Goal: Navigation & Orientation: Locate item on page

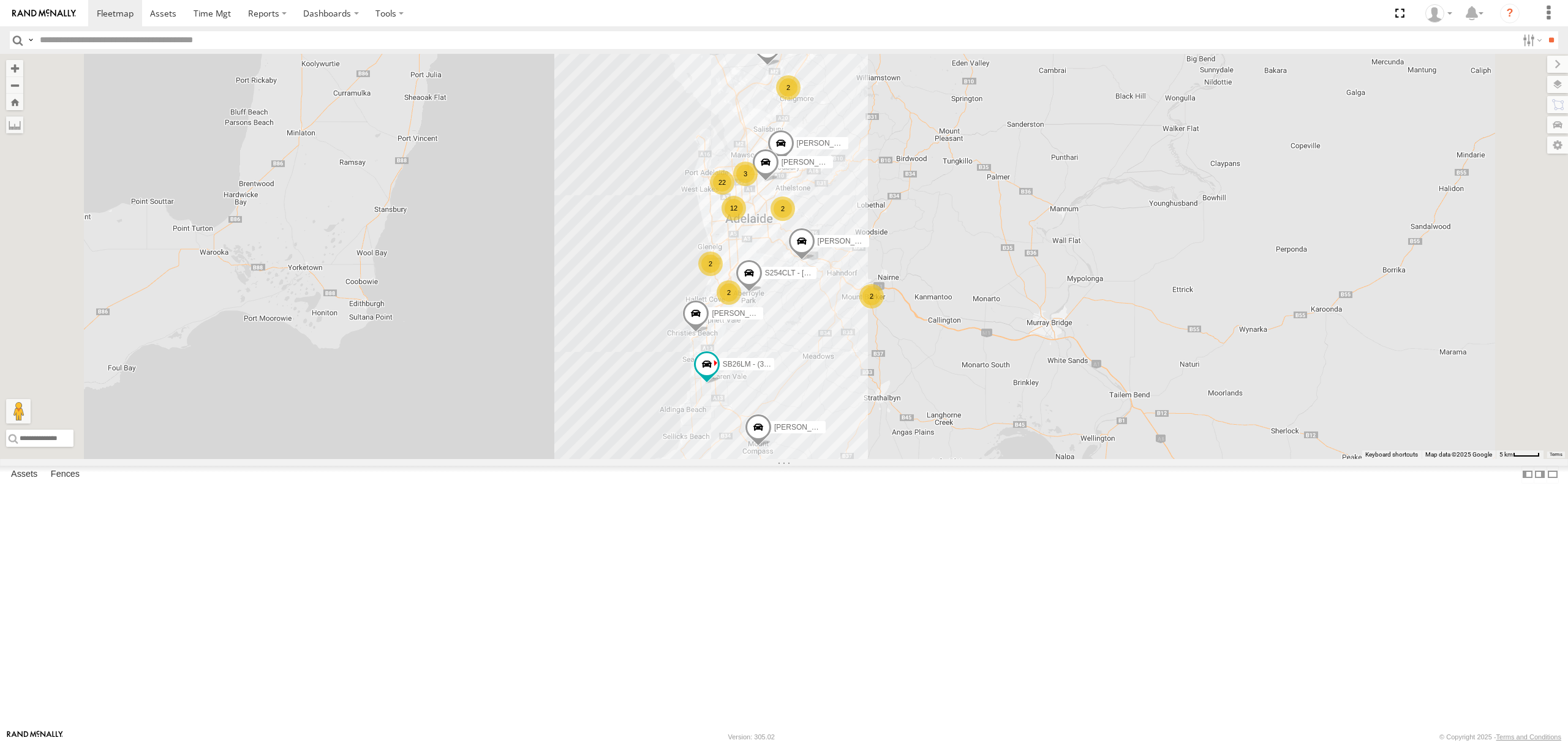
click at [0, 0] on div "All Assets" at bounding box center [0, 0] width 0 height 0
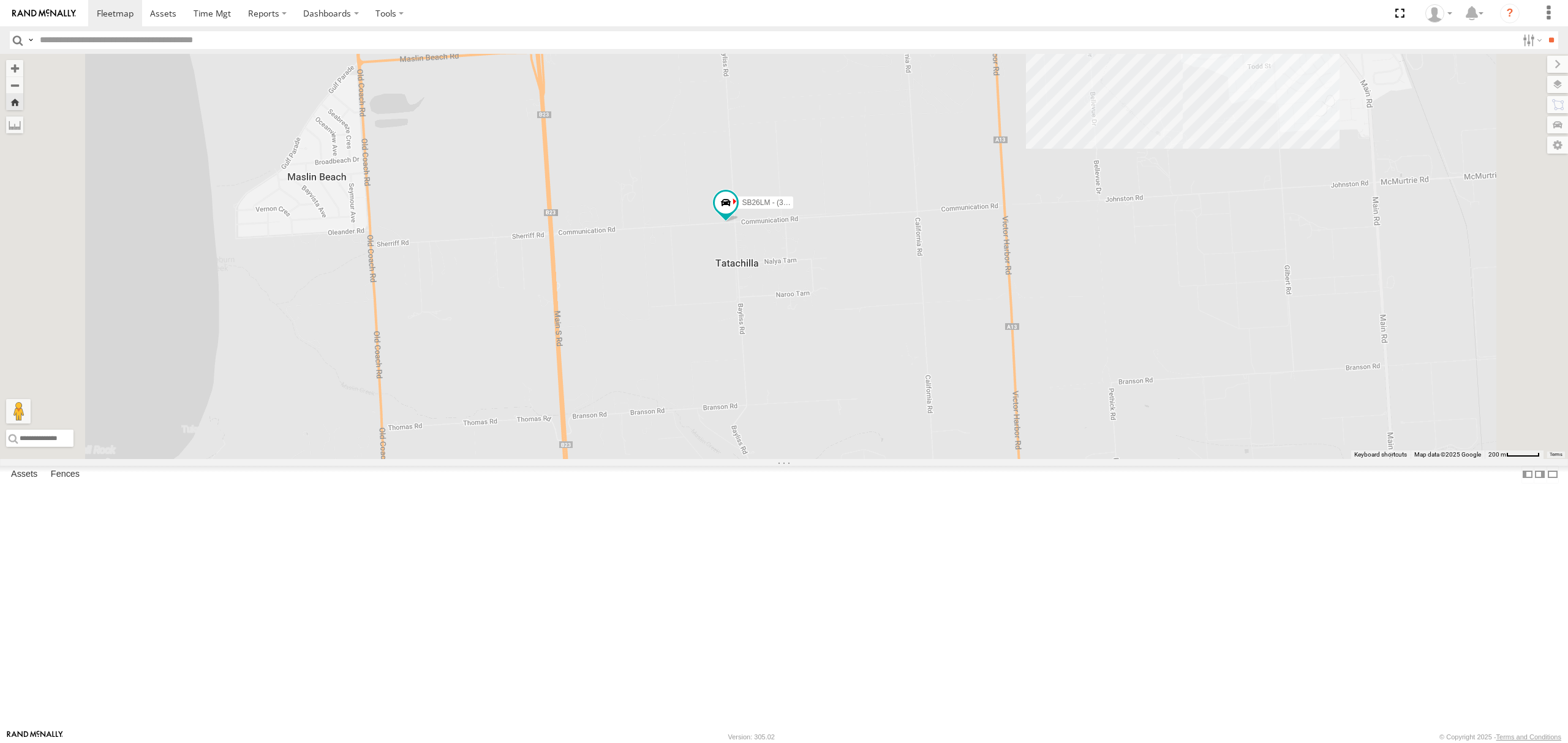
click at [0, 0] on div "13.8" at bounding box center [0, 0] width 0 height 0
click at [0, 0] on div "S254CLT - [PERSON_NAME] All Assets" at bounding box center [0, 0] width 0 height 0
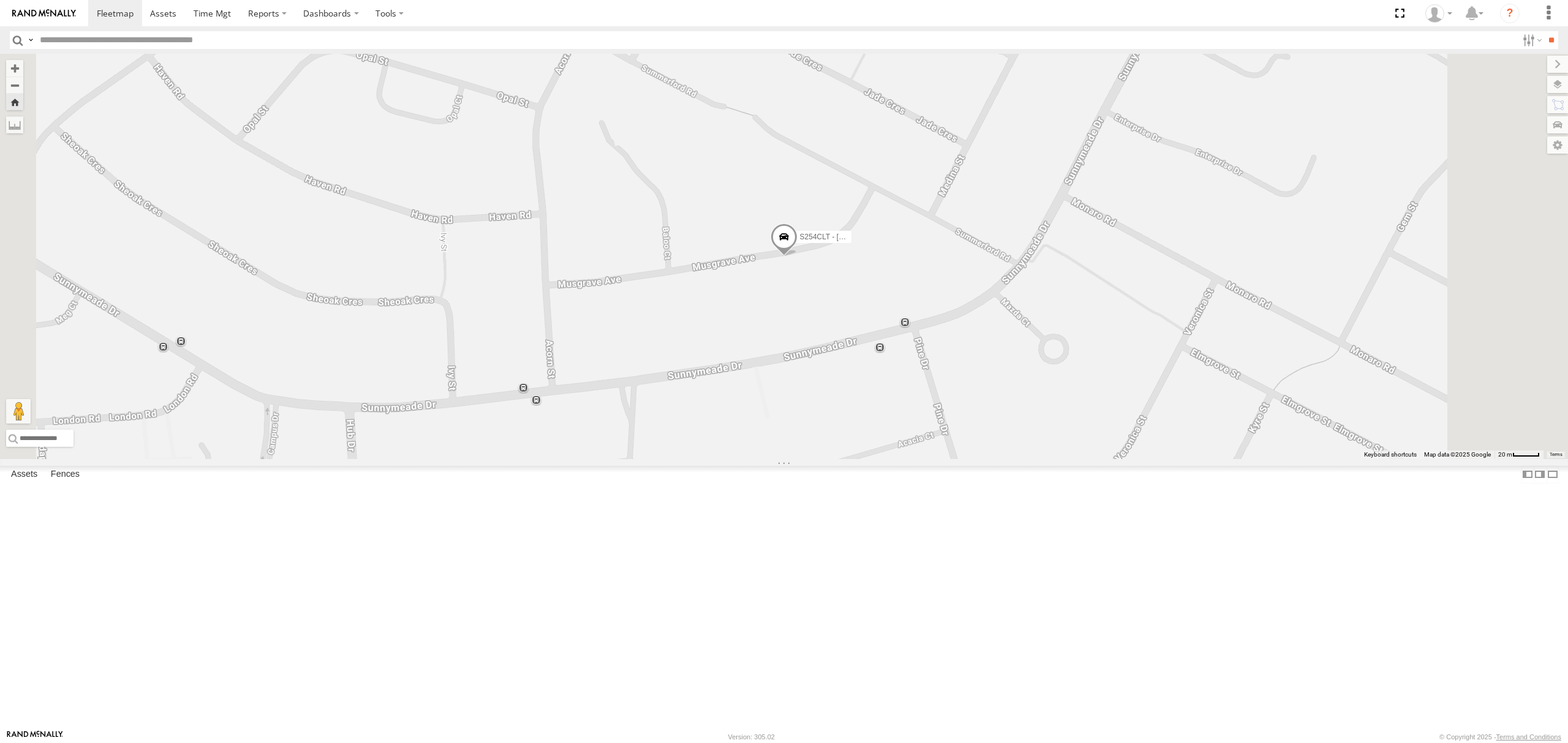
scroll to position [816, 0]
drag, startPoint x: 309, startPoint y: 256, endPoint x: 306, endPoint y: 269, distance: 13.3
click at [0, 0] on div "SB26LM - (3P HINO) R7 All Assets Communication Rd Tatachilla -35.23188 138.5056…" at bounding box center [0, 0] width 0 height 0
click at [0, 0] on div "Jajbir All Assets" at bounding box center [0, 0] width 0 height 0
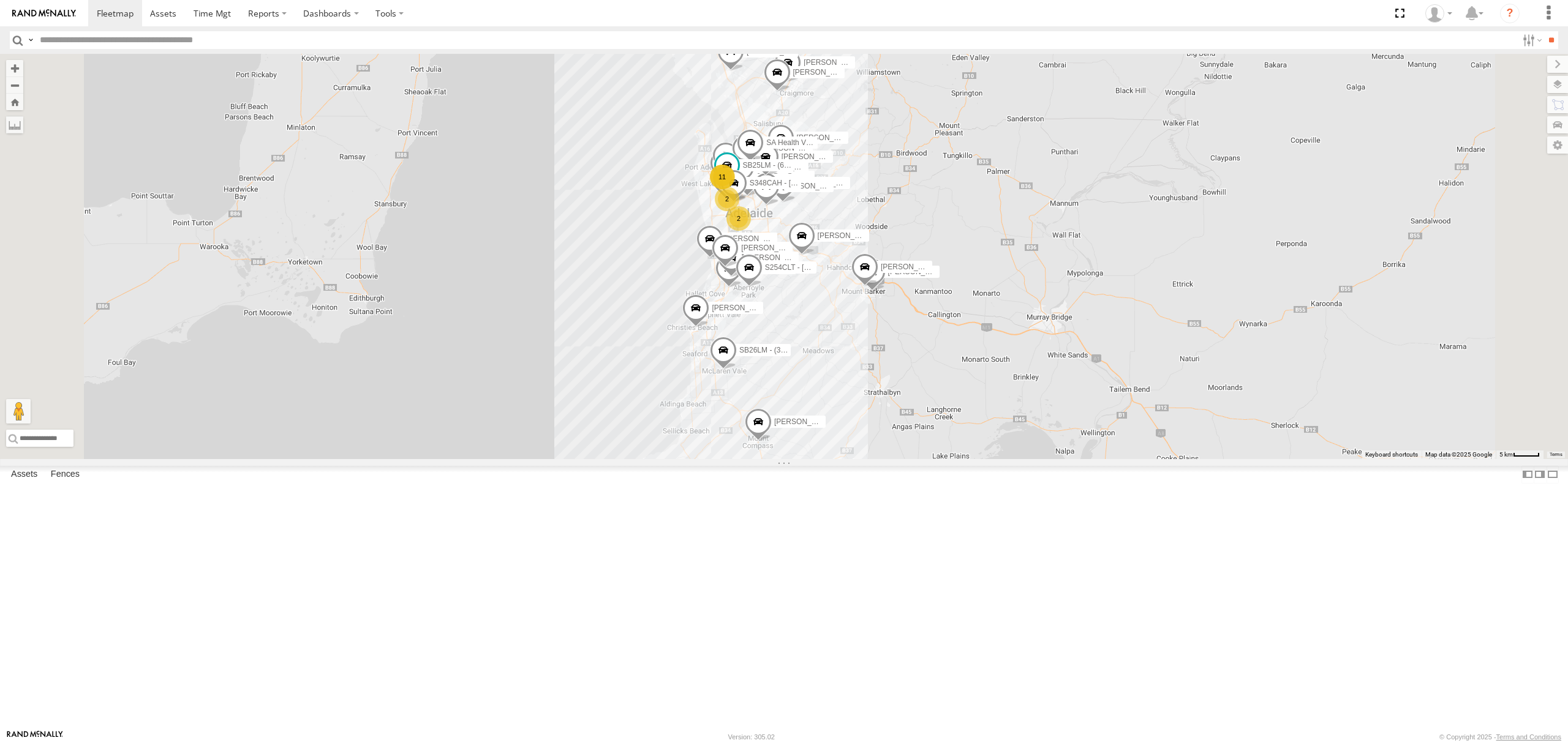
click at [0, 0] on div "SB25LM - (6P HINO) R6" at bounding box center [0, 0] width 0 height 0
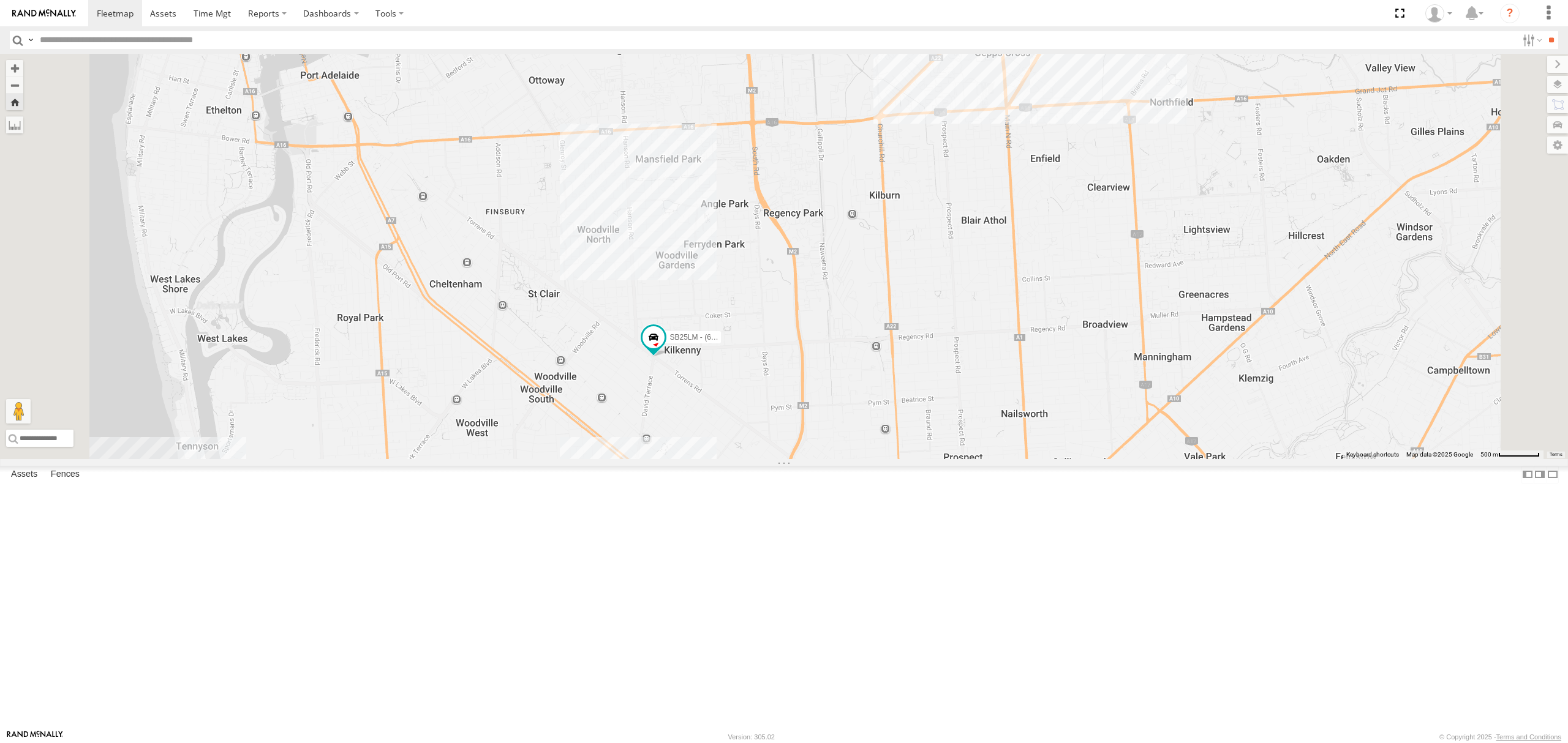
click at [0, 0] on div "SY71FR - (16P TRAILER) PM1" at bounding box center [0, 0] width 0 height 0
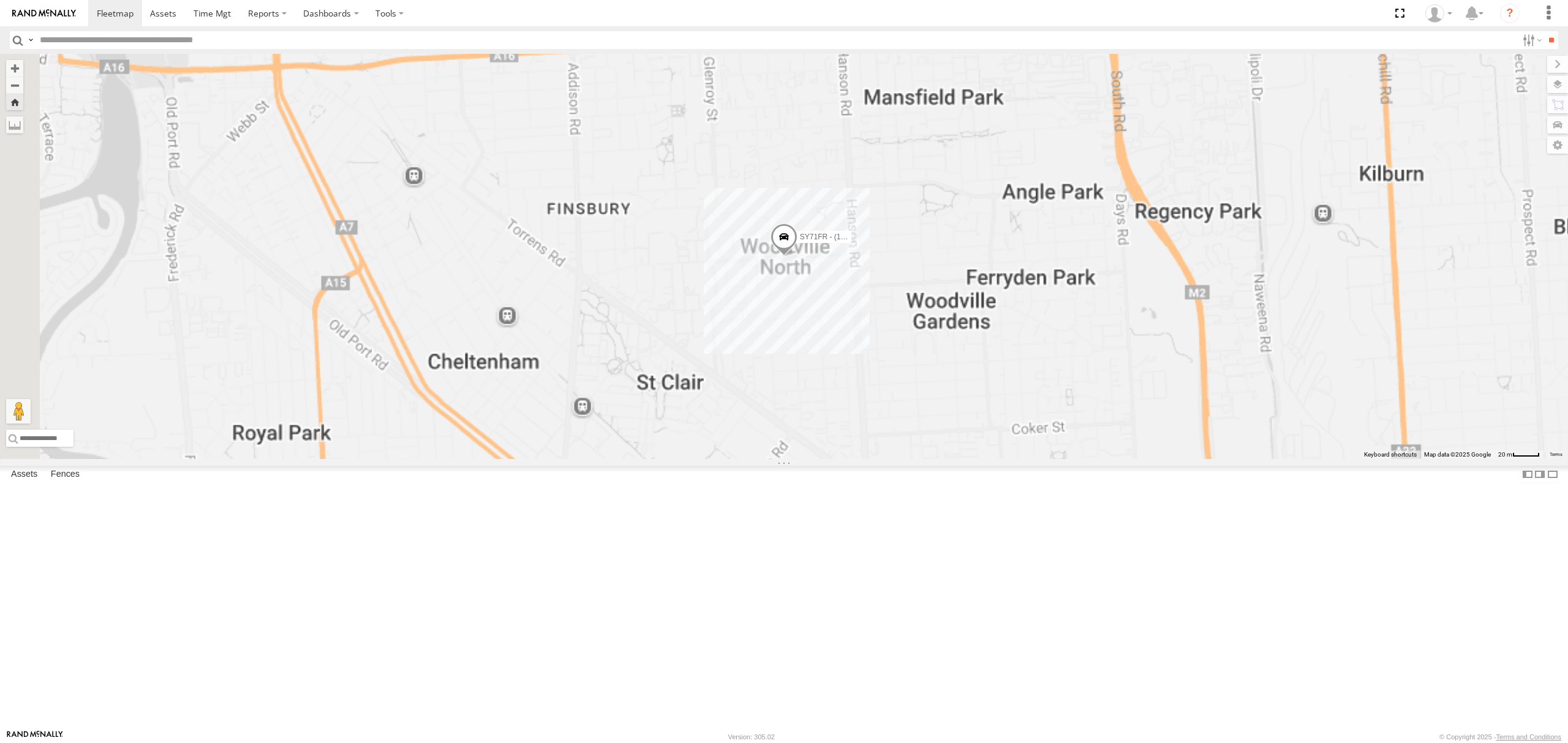
click at [0, 0] on div "S254CLT - [PERSON_NAME] All Assets" at bounding box center [0, 0] width 0 height 0
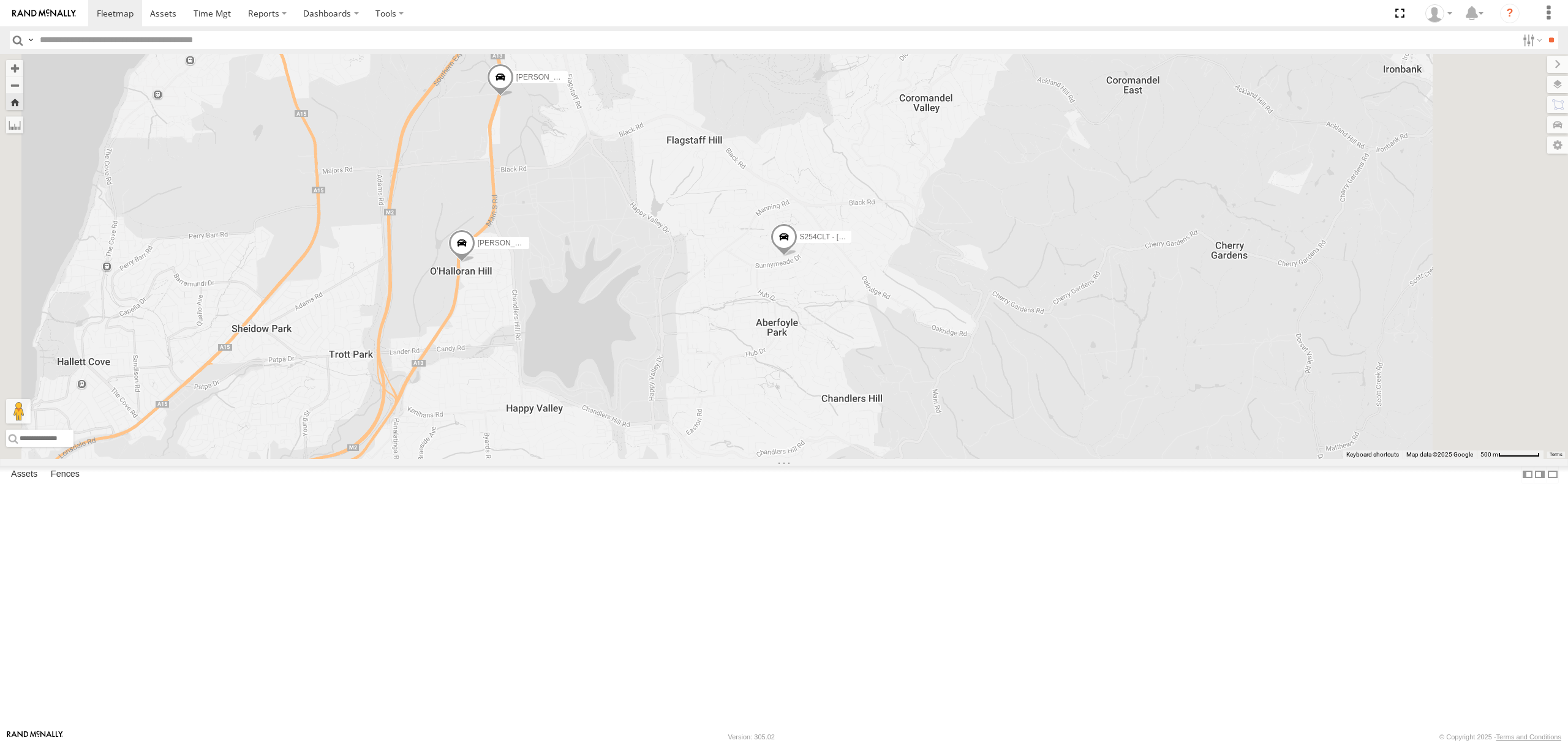
click at [0, 0] on div "All Assets" at bounding box center [0, 0] width 0 height 0
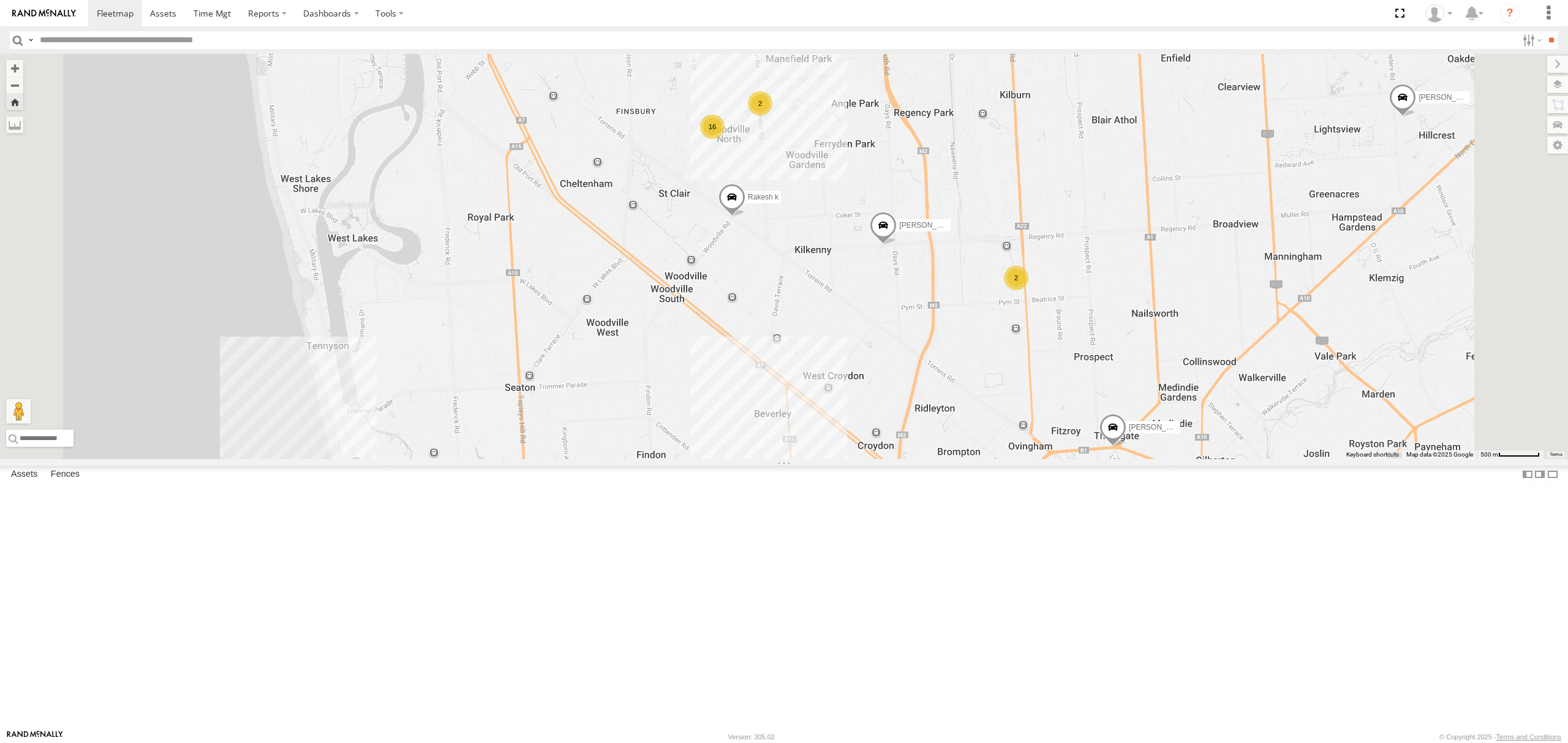
click at [0, 0] on div at bounding box center [0, 0] width 0 height 0
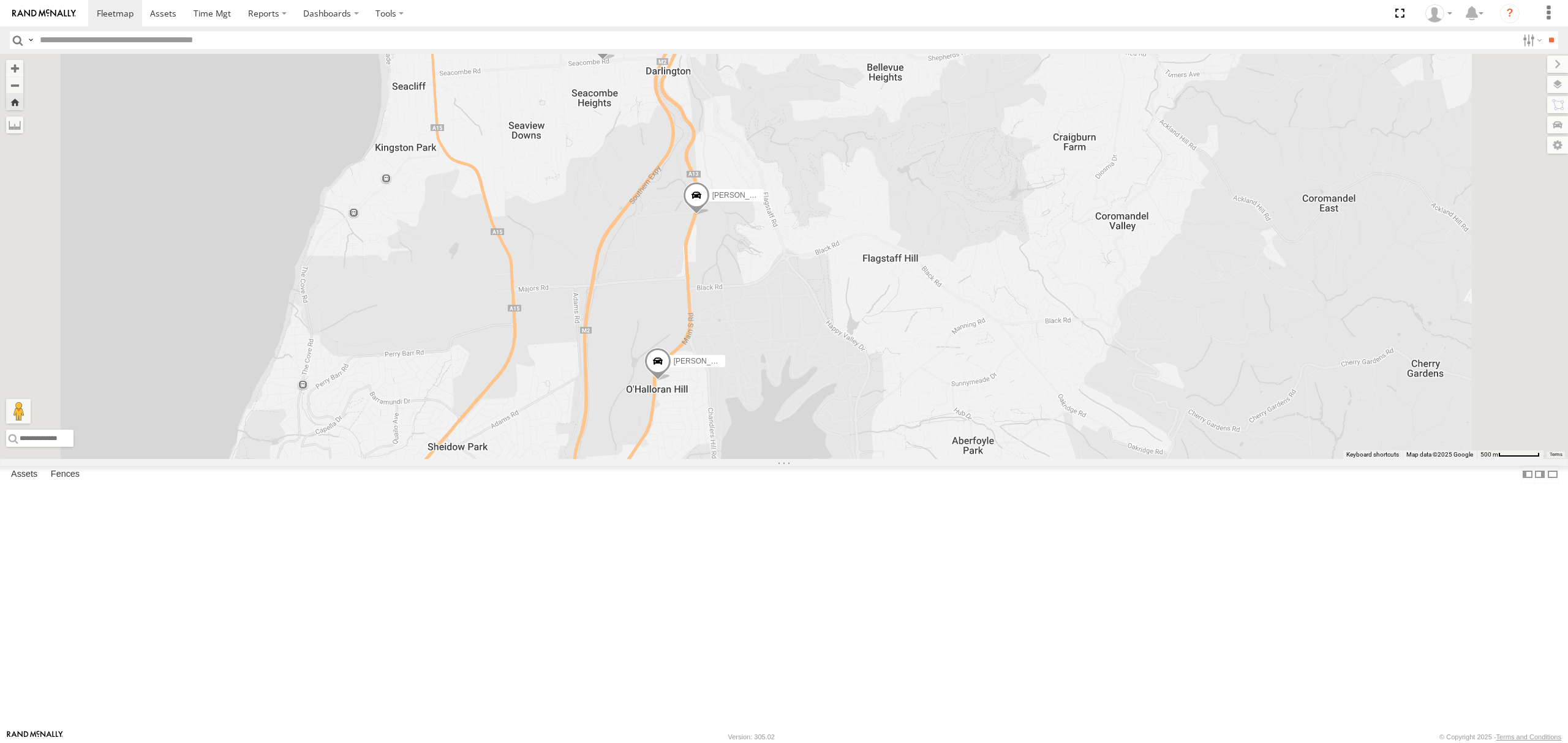
drag, startPoint x: 68, startPoint y: 155, endPoint x: 68, endPoint y: 138, distance: 17.0
click at [0, 0] on div "SY71FR - (16P TRAILER) PM1 All Assets" at bounding box center [0, 0] width 0 height 0
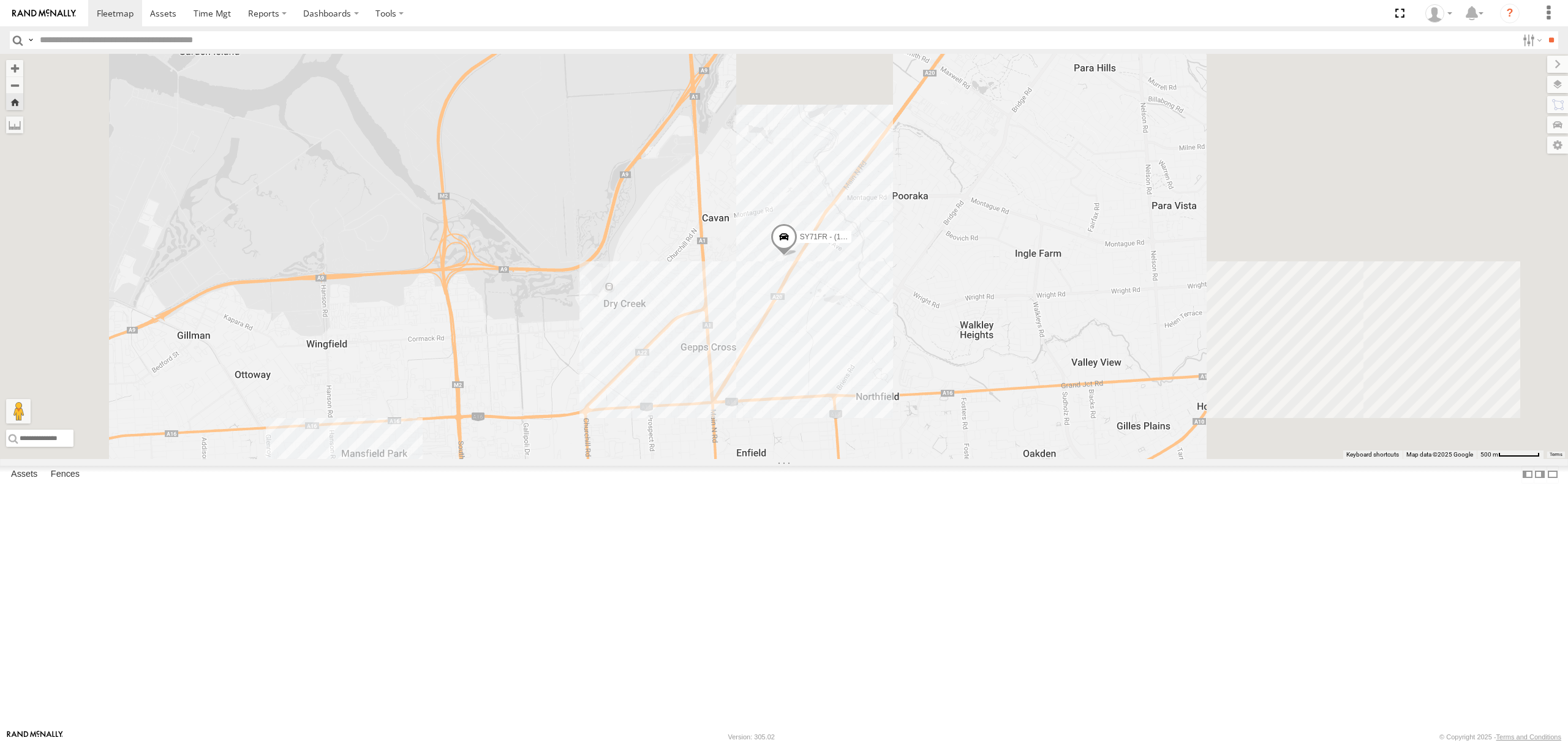
click at [0, 0] on div "SB25LM - (6P HINO) R6 All Assets London Rd Mile End South -34.93754 138.57579 V…" at bounding box center [0, 0] width 0 height 0
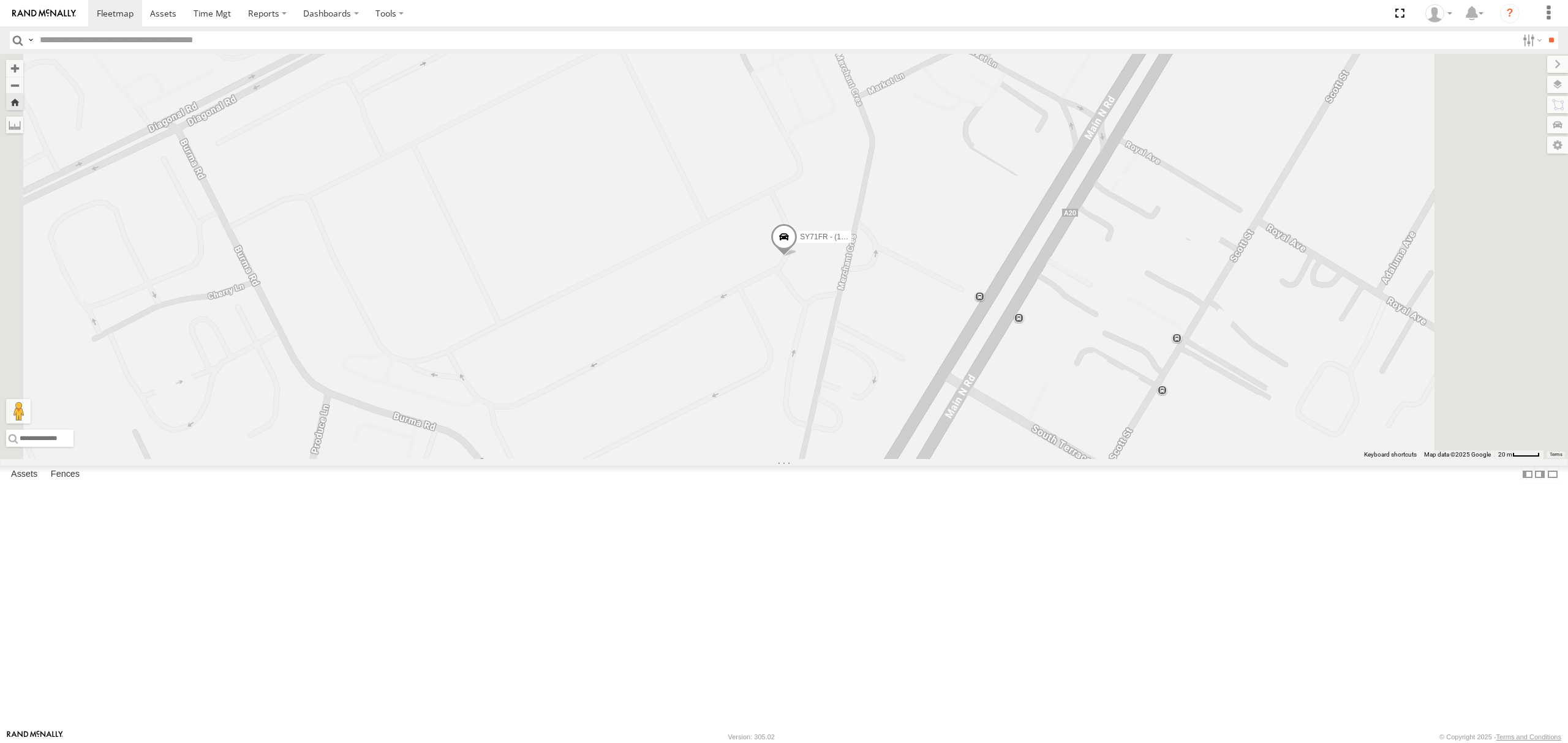
click at [0, 0] on div "S254CLT - [PERSON_NAME]" at bounding box center [0, 0] width 0 height 0
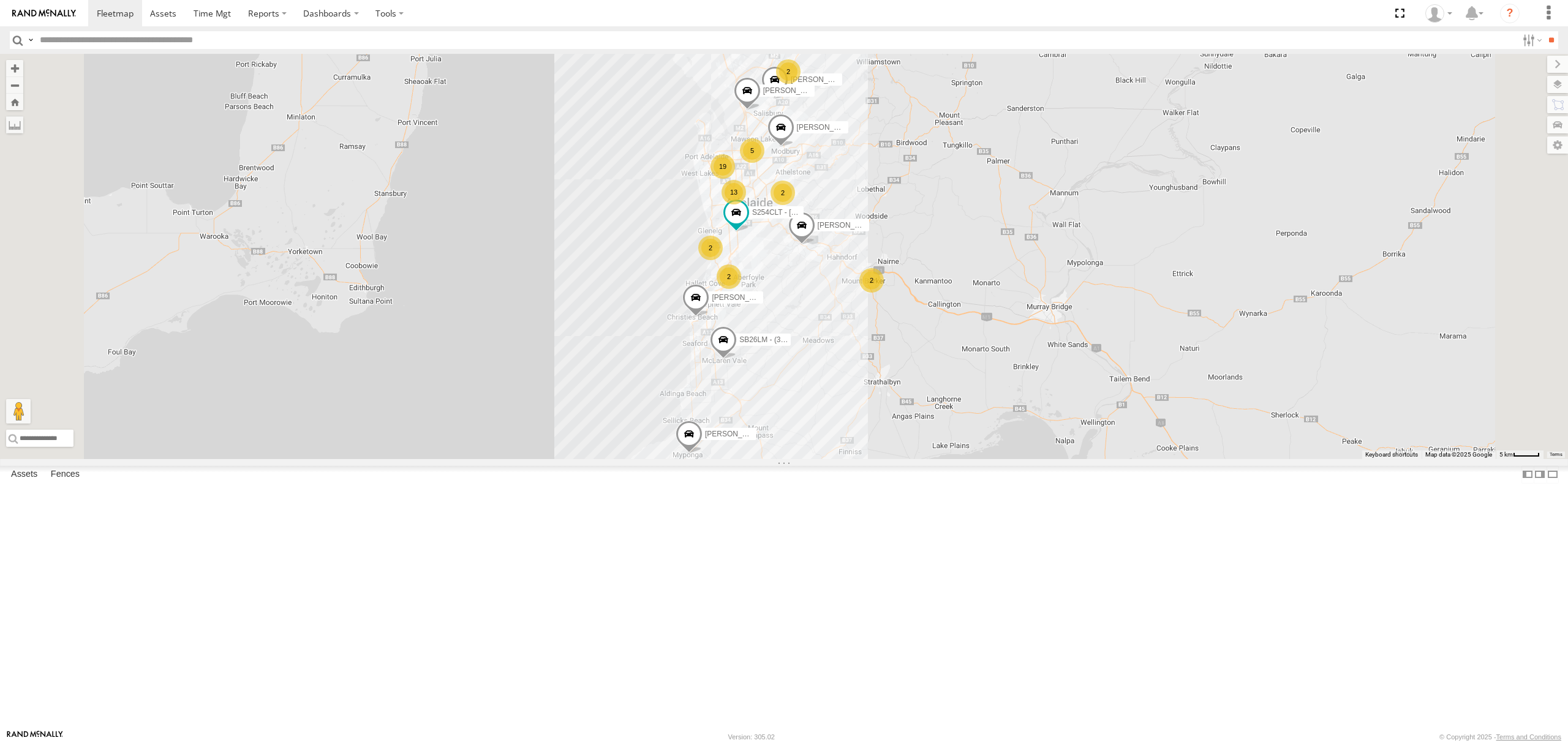
click at [0, 0] on div "SB25LM - (6P HINO) R6" at bounding box center [0, 0] width 0 height 0
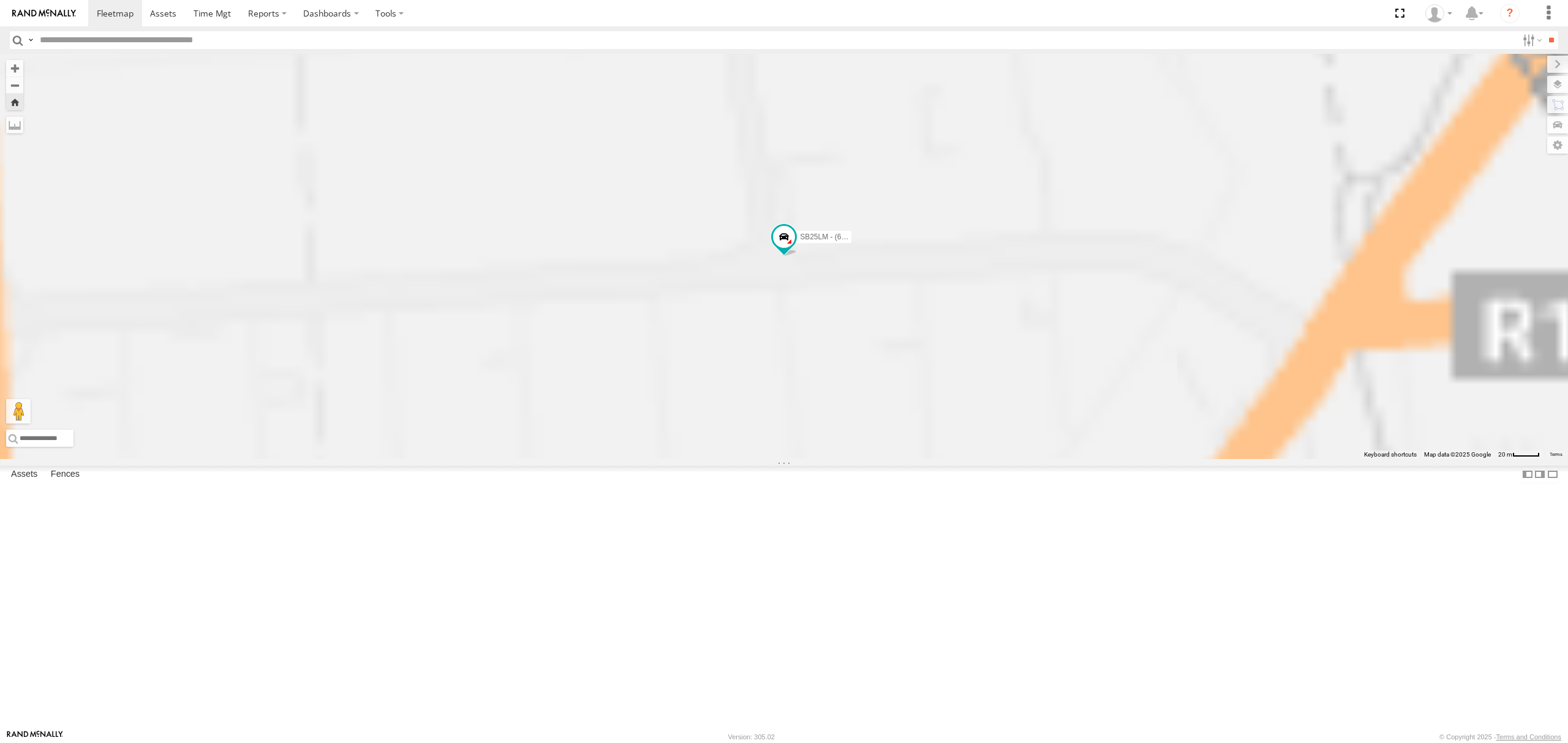
click at [0, 0] on div "All Assets" at bounding box center [0, 0] width 0 height 0
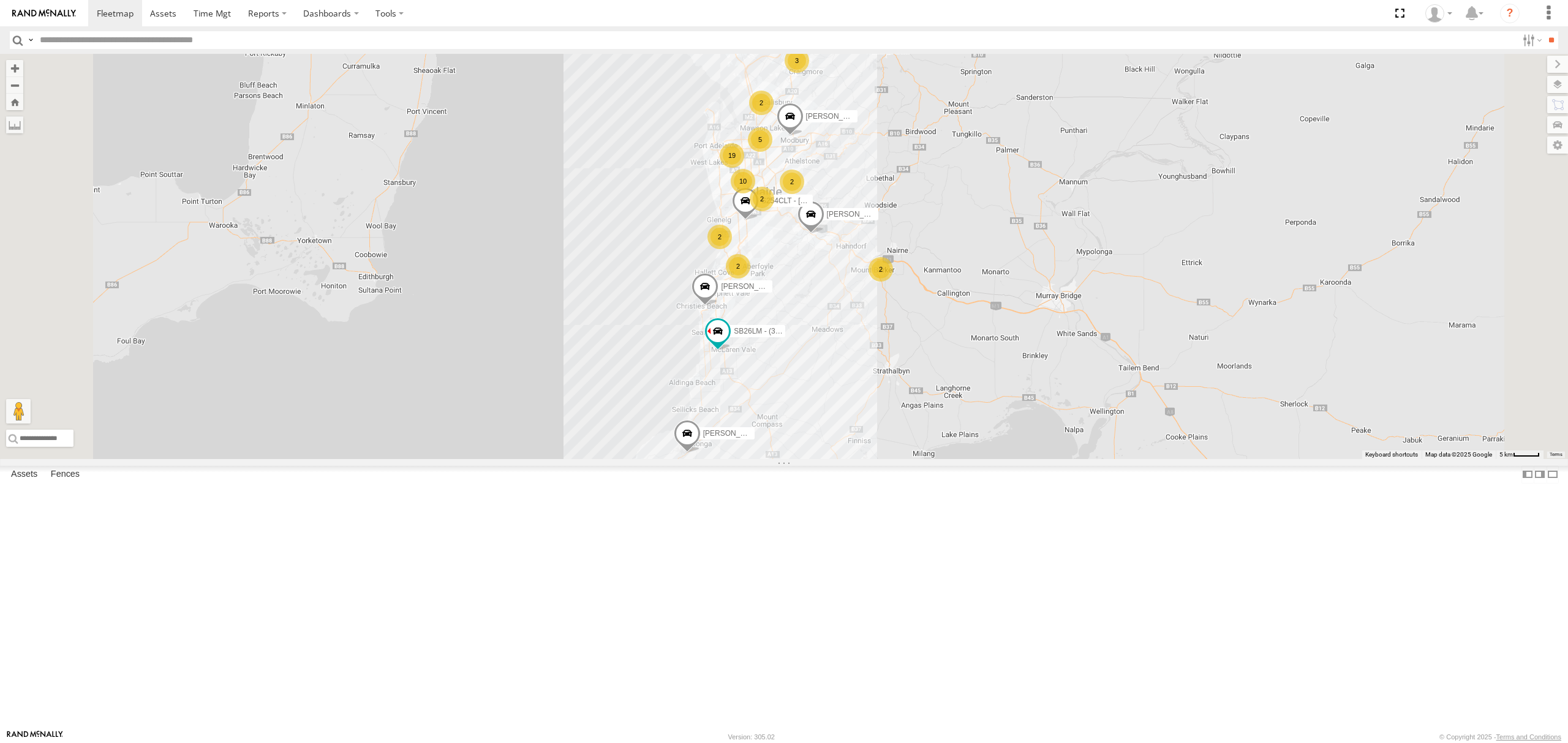
click at [0, 0] on div "S678CGD - Fridge It Sprinter All Assets" at bounding box center [0, 0] width 0 height 0
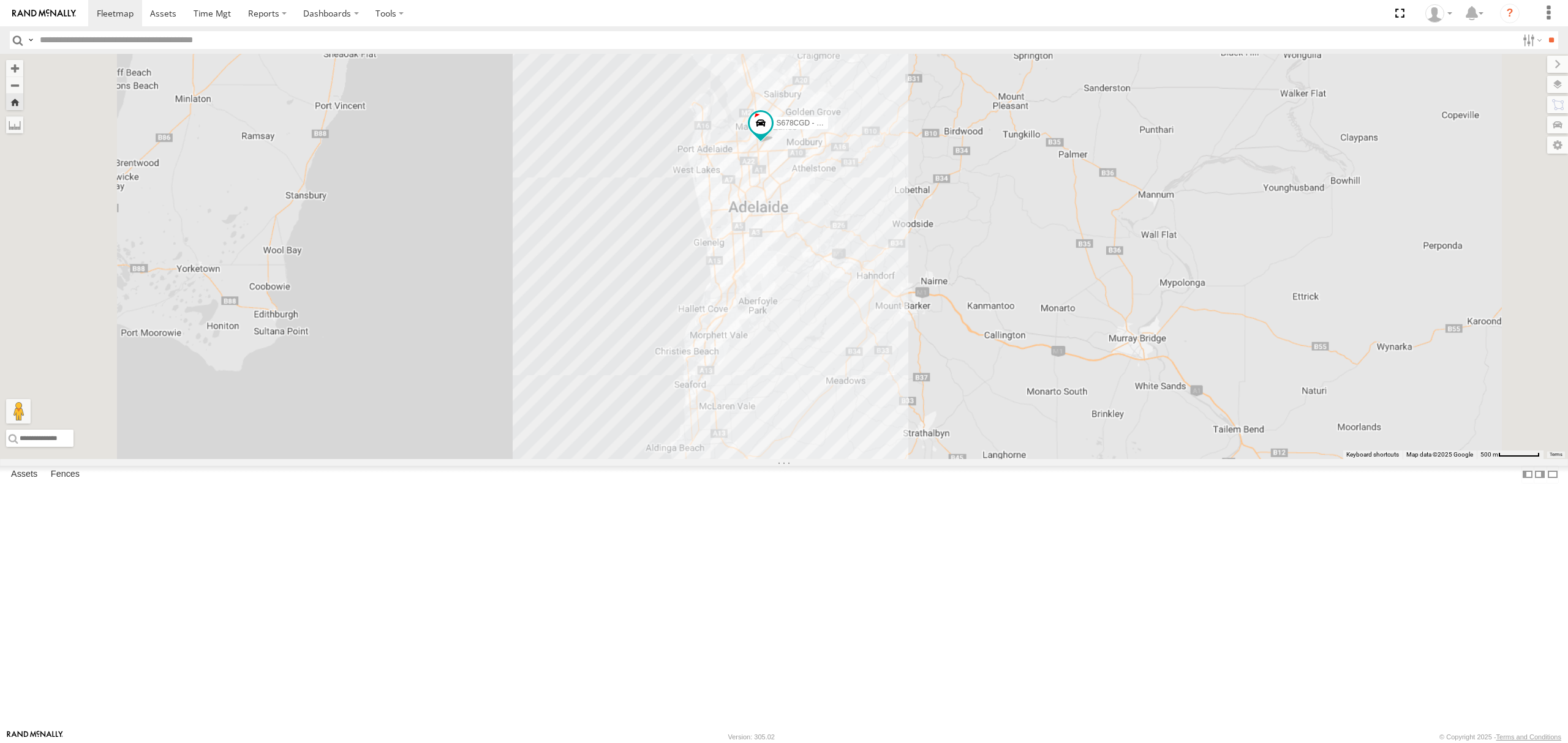
click at [0, 0] on div "All Assets" at bounding box center [0, 0] width 0 height 0
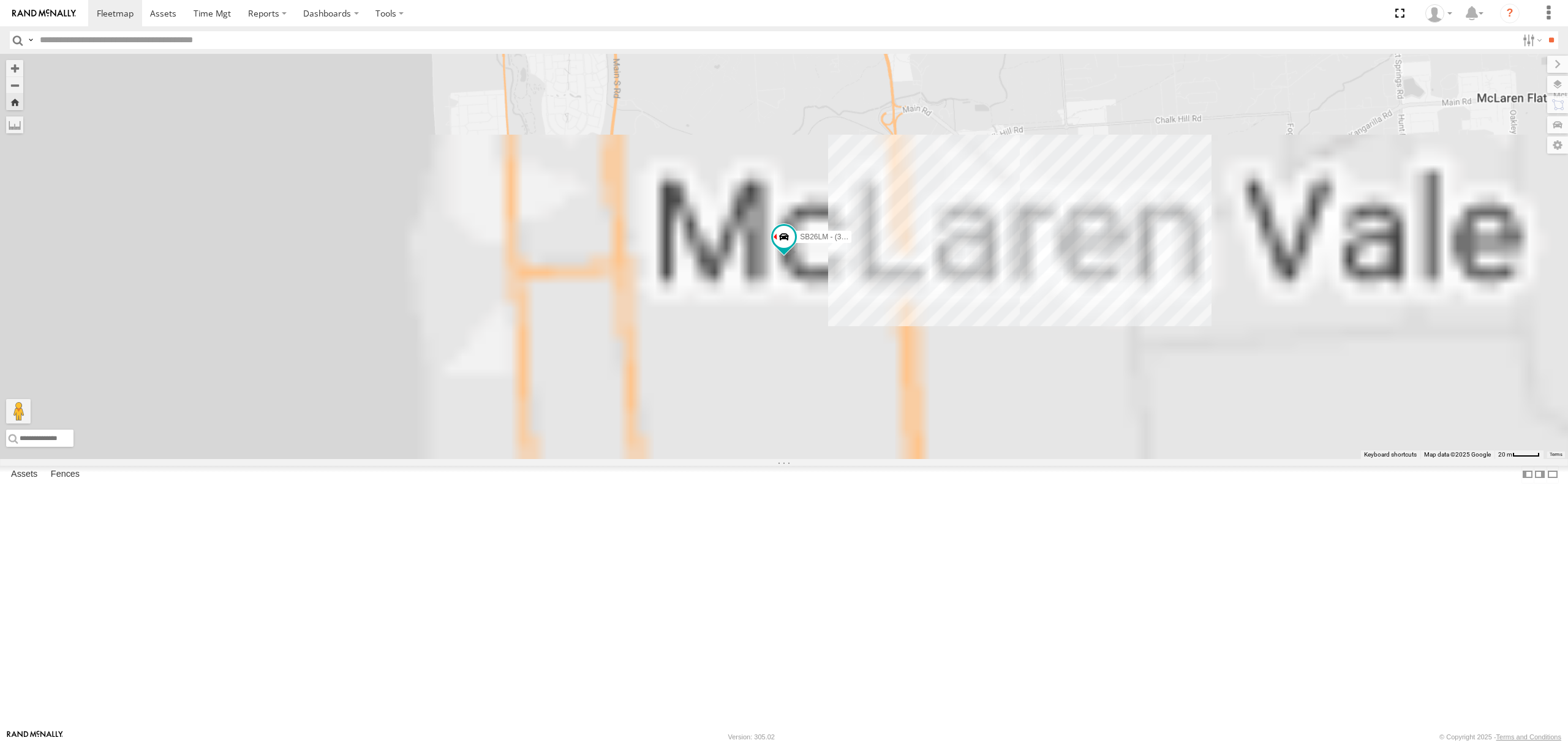
drag, startPoint x: 109, startPoint y: 165, endPoint x: 107, endPoint y: 137, distance: 28.1
click at [0, 0] on div "8.4" at bounding box center [0, 0] width 0 height 0
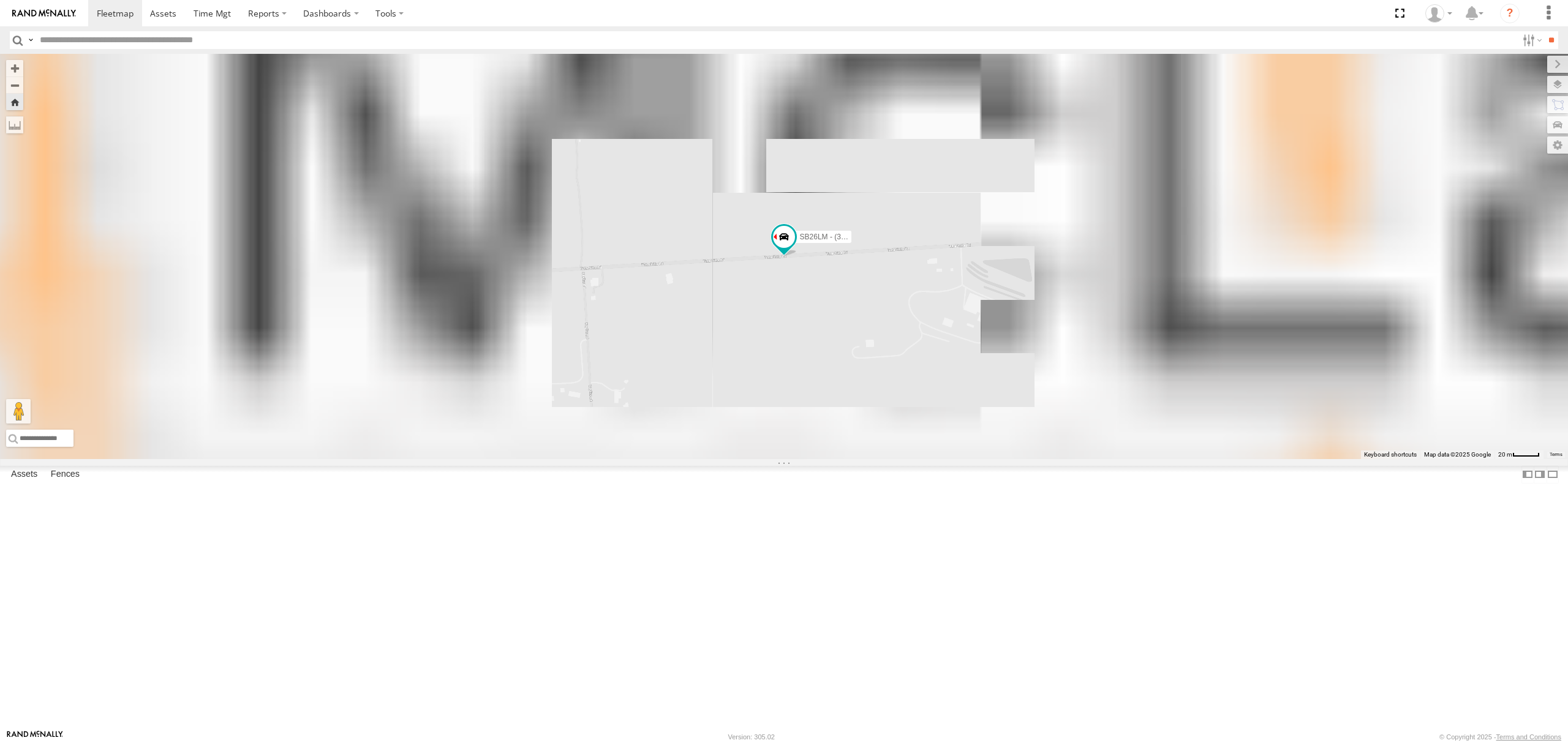
click at [0, 0] on div "SB25LM - (6P HINO) R6 All Assets" at bounding box center [0, 0] width 0 height 0
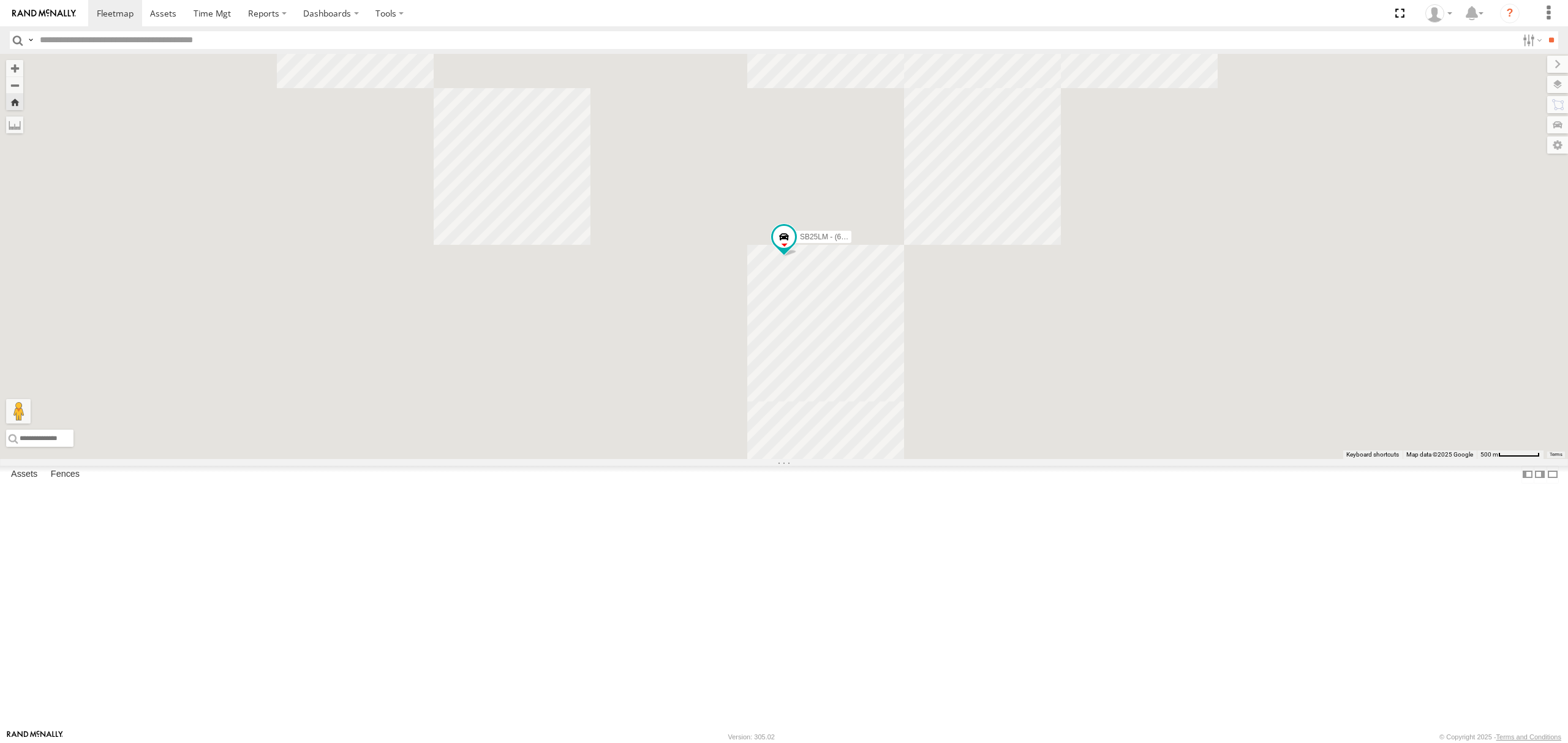
click at [0, 0] on div "SY71FR - (16P TRAILER) PM1 All Assets" at bounding box center [0, 0] width 0 height 0
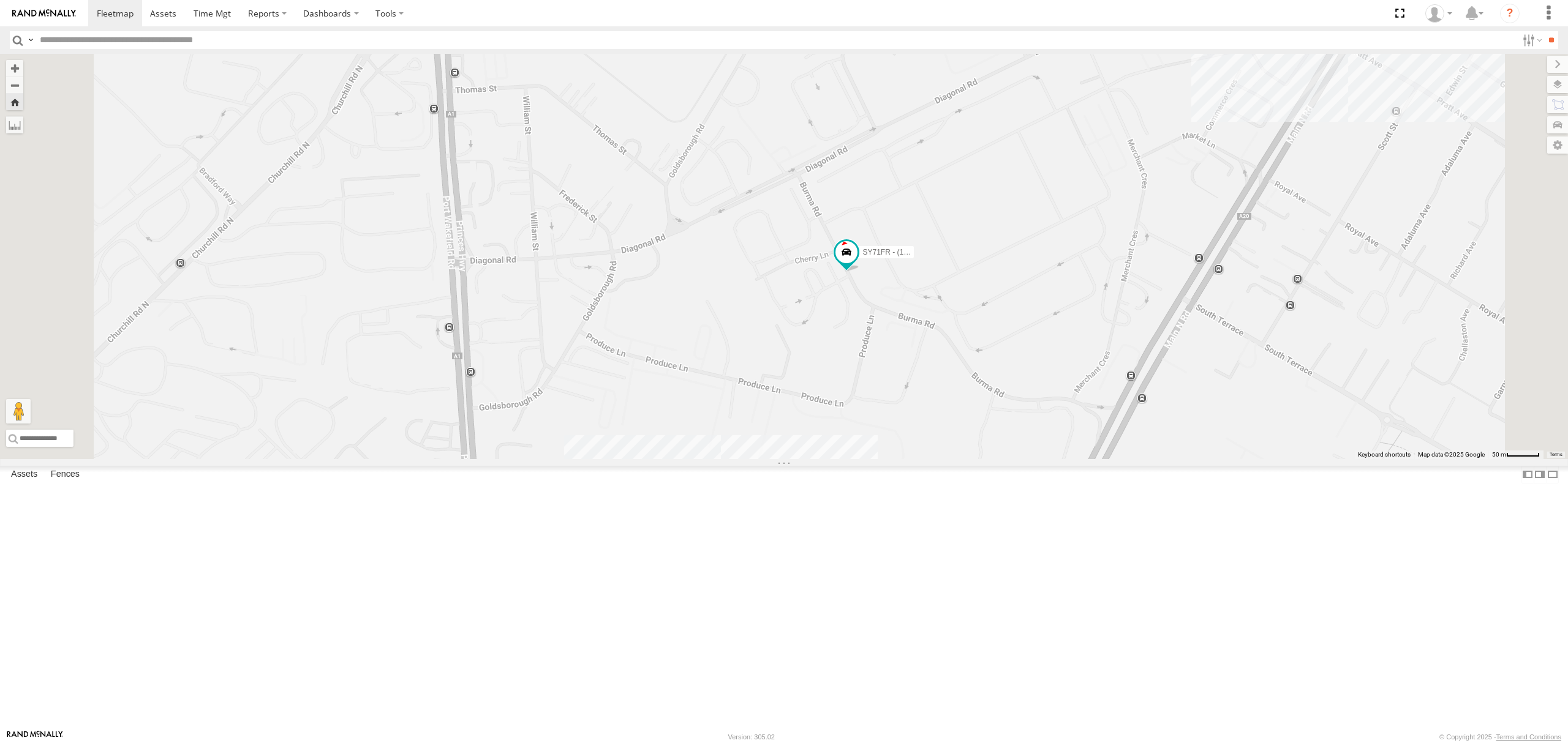
click at [0, 0] on div "SB26LM - (3P HINO) R7" at bounding box center [0, 0] width 0 height 0
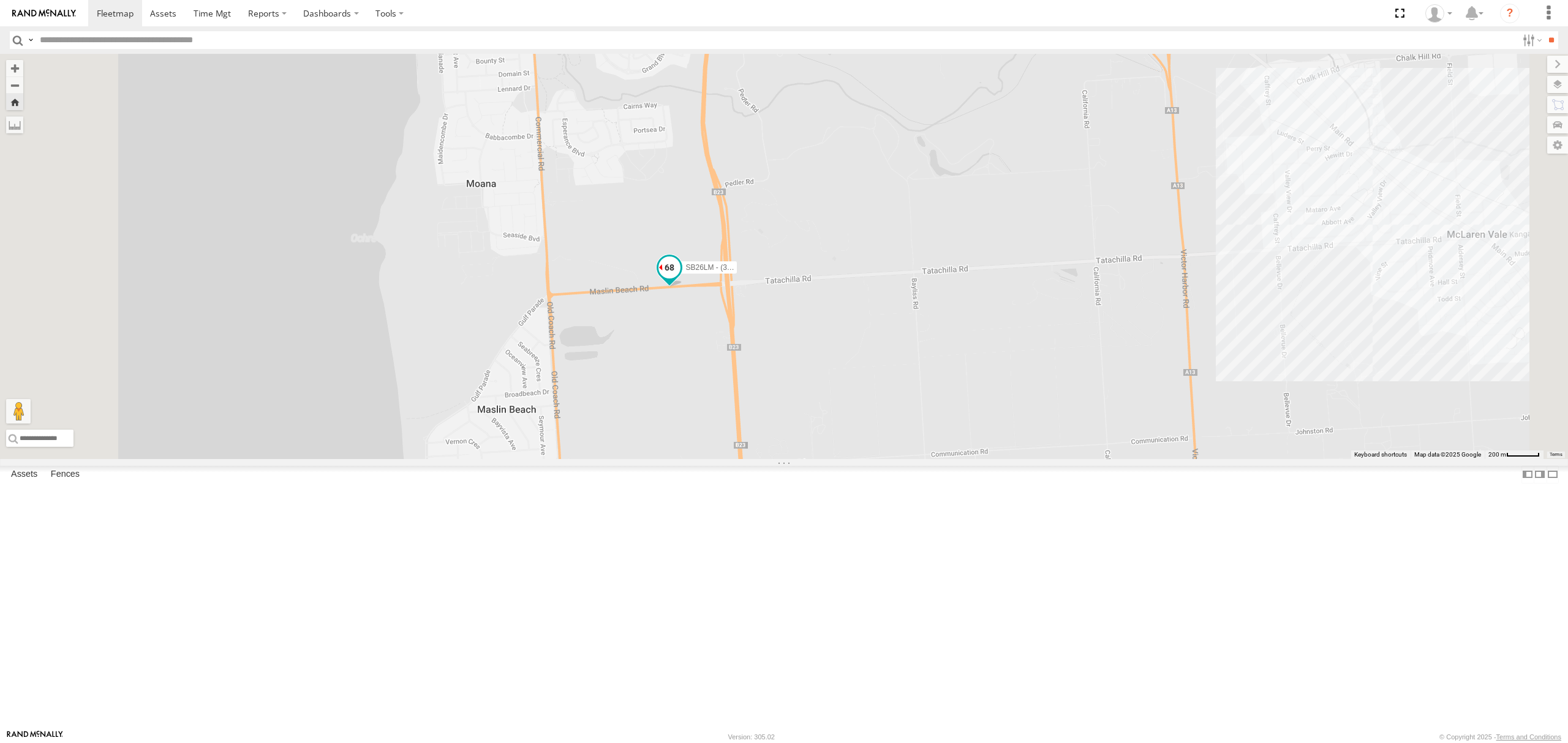
click at [680, 279] on span at bounding box center [669, 268] width 22 height 22
click at [772, 459] on div "SB26LM - (3P HINO) R7 SB26LM - (3P HINO) R7 All Assets Maslin Beach Rd Maslin B…" at bounding box center [784, 257] width 1568 height 405
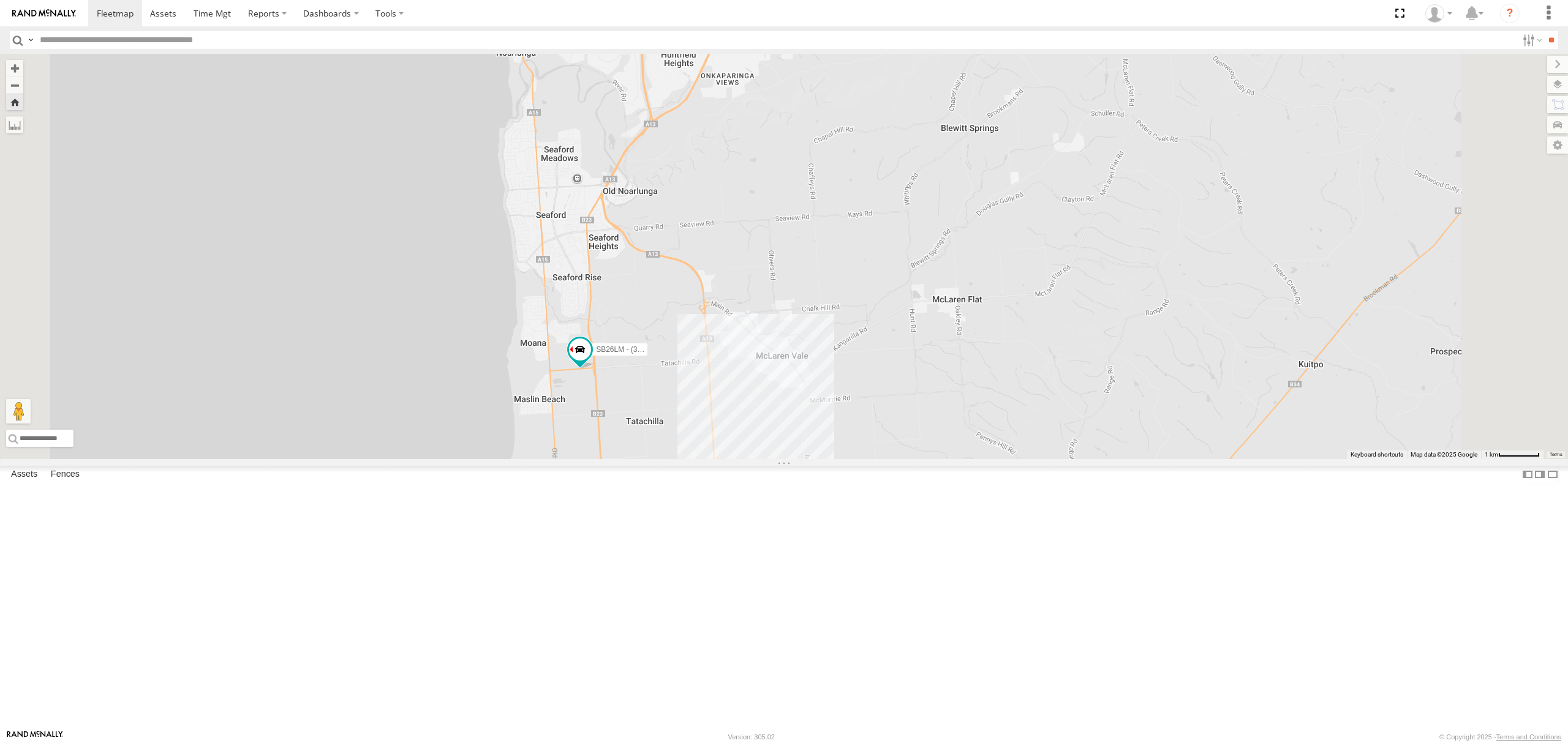
click at [0, 0] on div "S168CSD - Fridge It Spaceship All Assets" at bounding box center [0, 0] width 0 height 0
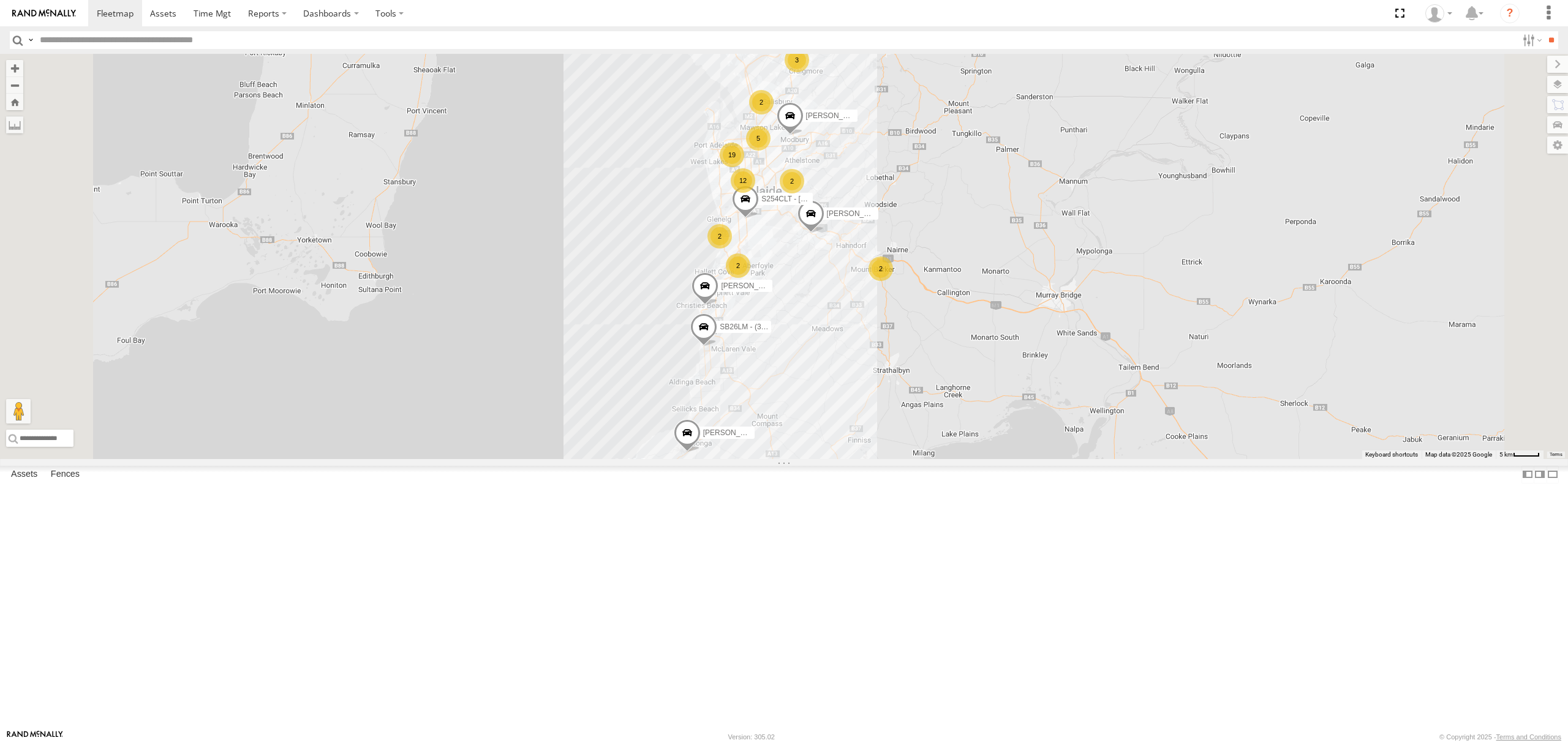
click at [0, 0] on div "S254CLT - [PERSON_NAME]" at bounding box center [0, 0] width 0 height 0
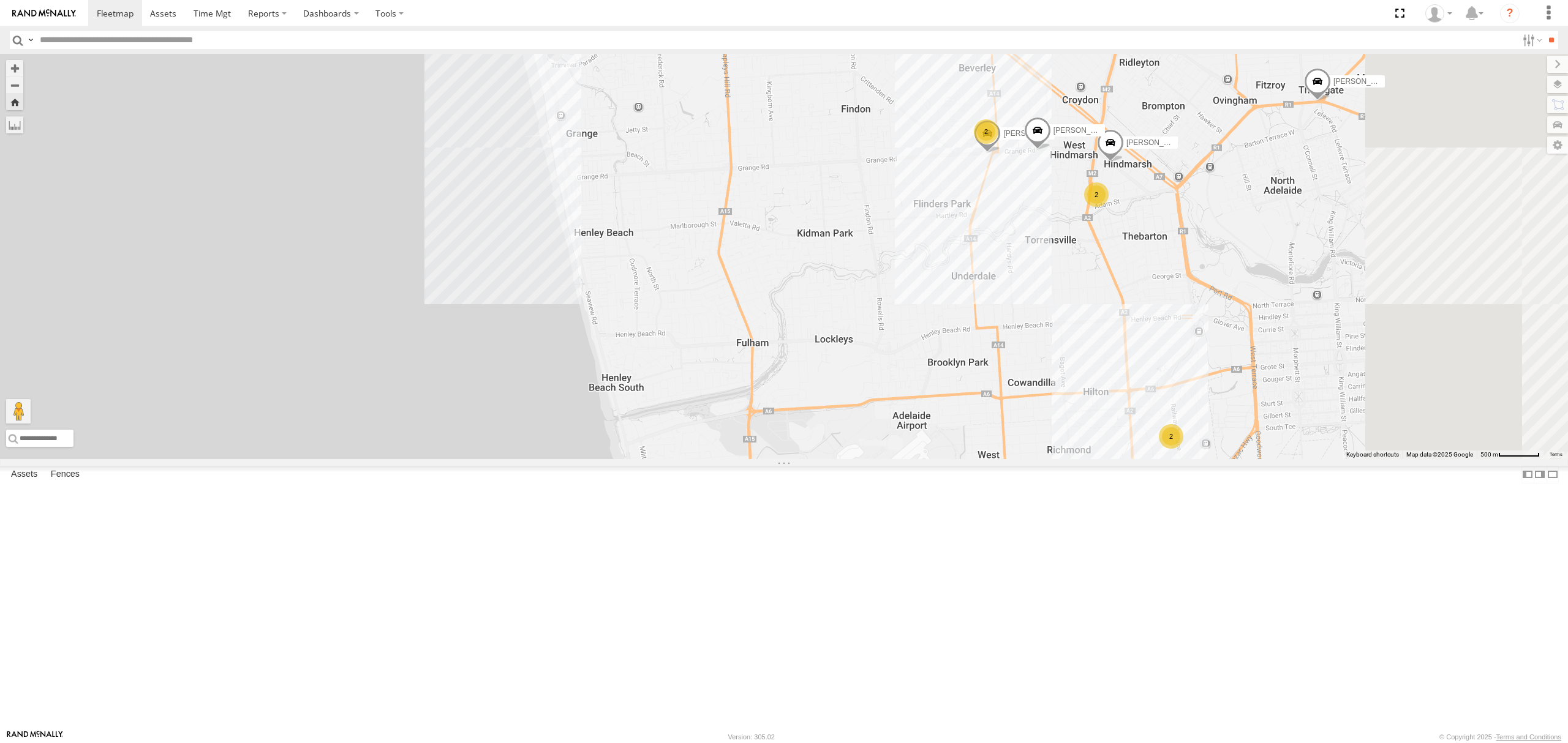
drag, startPoint x: 1258, startPoint y: 404, endPoint x: 1167, endPoint y: 432, distance: 95.2
click at [1168, 432] on div "S254CLT - Brian Corkhill Lewis Evangelou Dharambir Singh Pardeep Singh Anitoj S…" at bounding box center [784, 257] width 1568 height 405
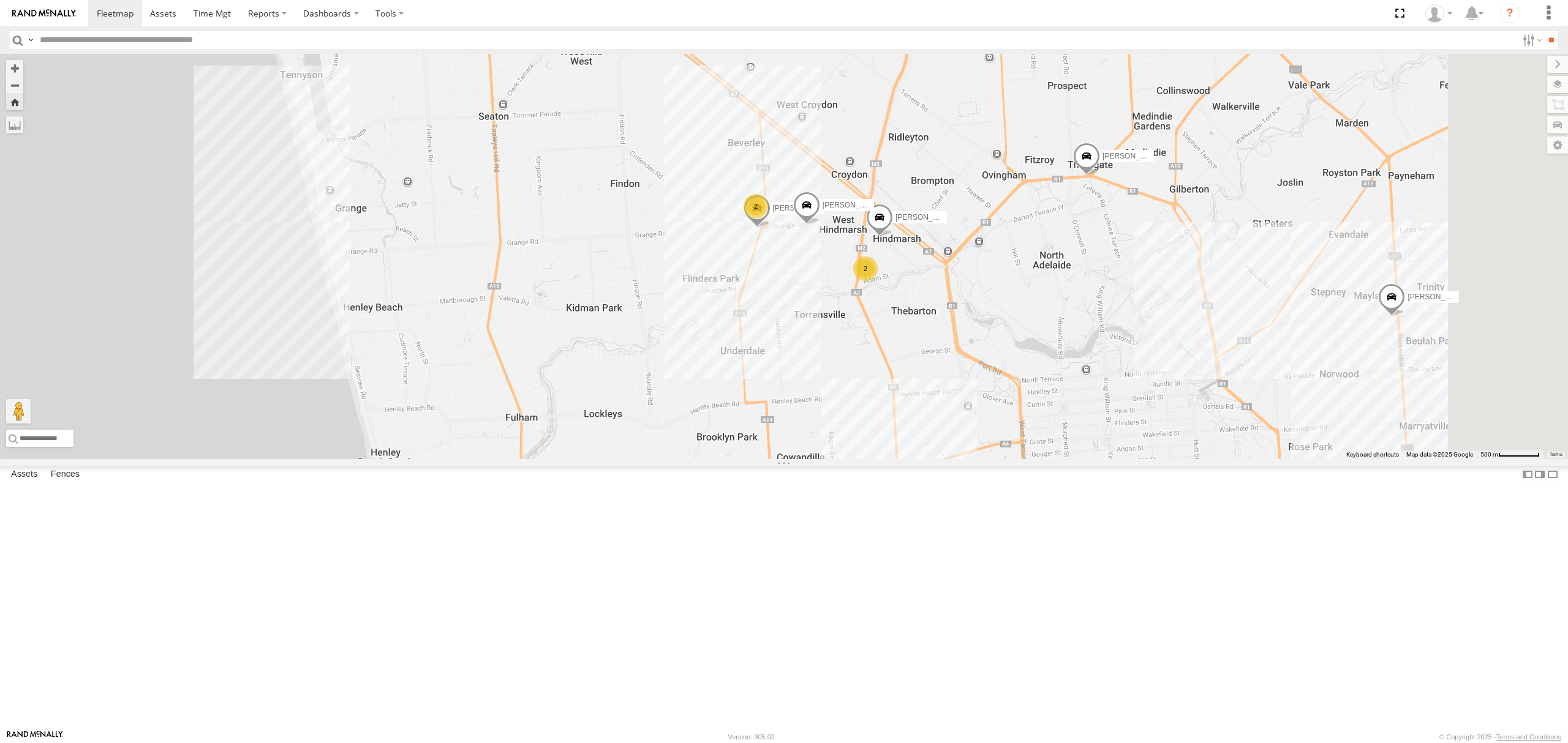
drag, startPoint x: 1257, startPoint y: 392, endPoint x: 1233, endPoint y: 415, distance: 33.2
click at [1233, 415] on div "S254CLT - Brian Corkhill Lewis Evangelou Dharambir Singh Pardeep Singh Anitoj S…" at bounding box center [784, 257] width 1568 height 405
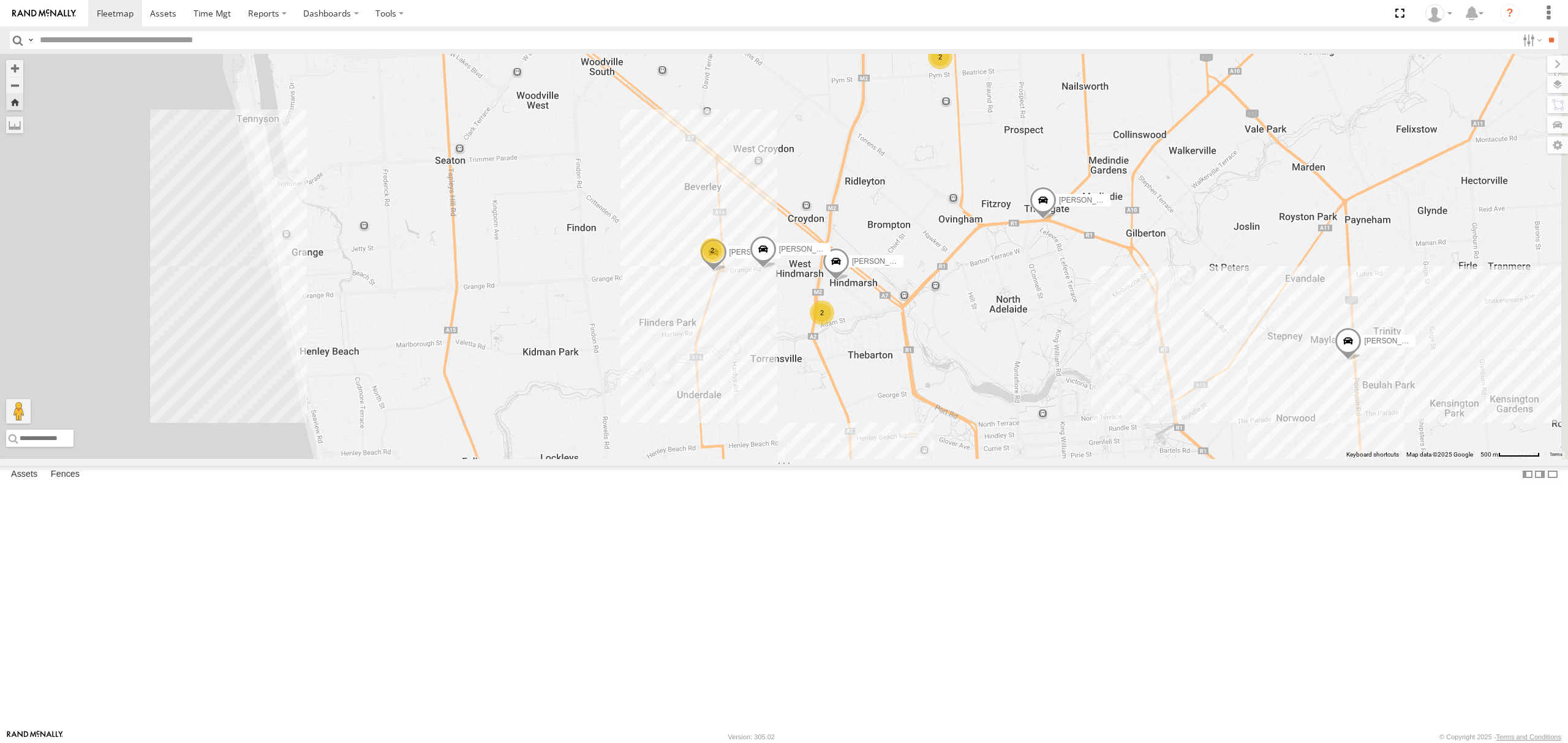
drag, startPoint x: 1257, startPoint y: 390, endPoint x: 1238, endPoint y: 415, distance: 31.4
click at [1239, 415] on div "S254CLT - Brian Corkhill Lewis Evangelou Dharambir Singh Pardeep Singh Anitoj S…" at bounding box center [784, 257] width 1568 height 405
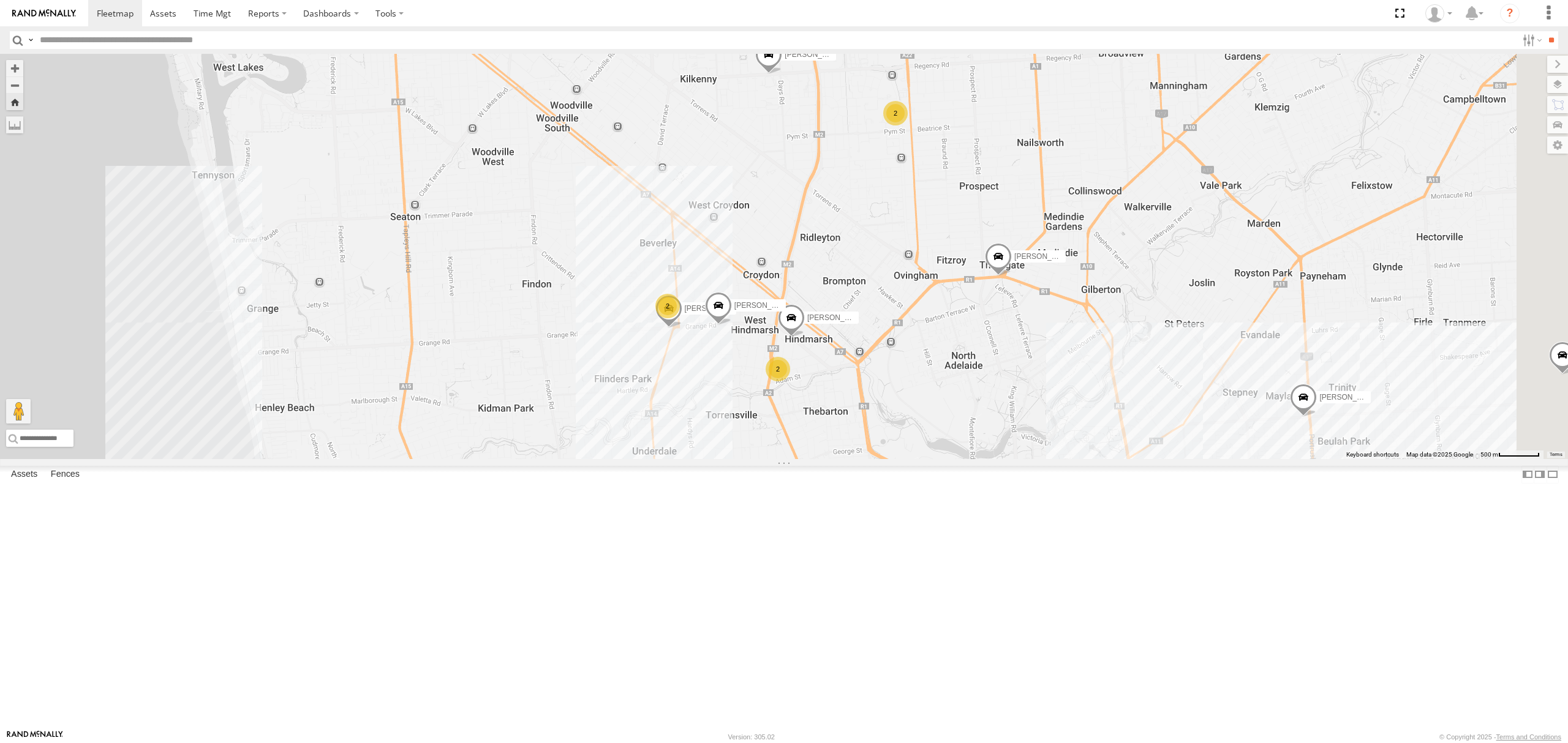
drag, startPoint x: 1287, startPoint y: 346, endPoint x: 1270, endPoint y: 372, distance: 31.1
click at [1270, 372] on div "S254CLT - Brian Corkhill Lewis Evangelou Dharambir Singh Pardeep Singh Anitoj S…" at bounding box center [784, 257] width 1568 height 405
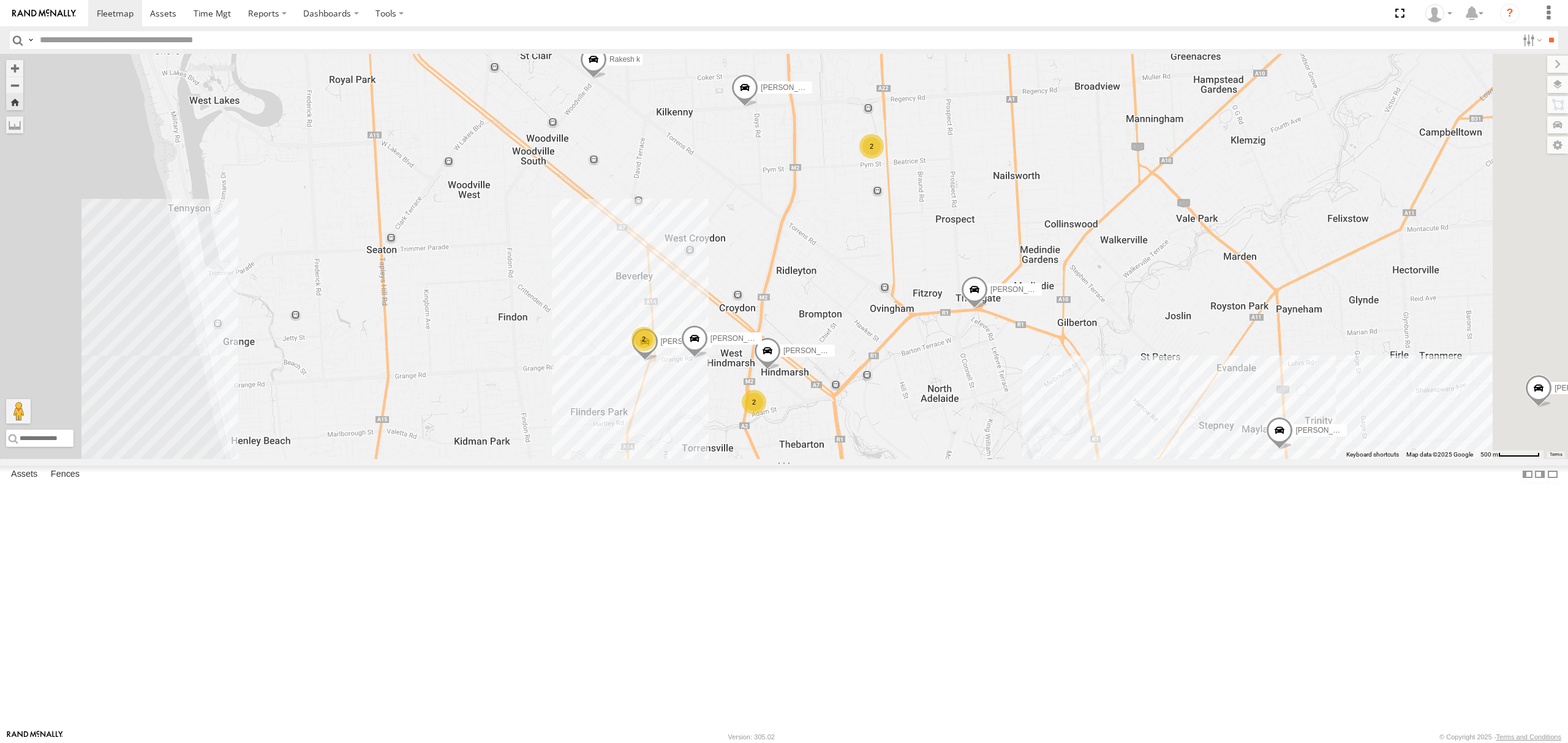
click at [0, 0] on div "SB26LM - (3P HINO) R7" at bounding box center [0, 0] width 0 height 0
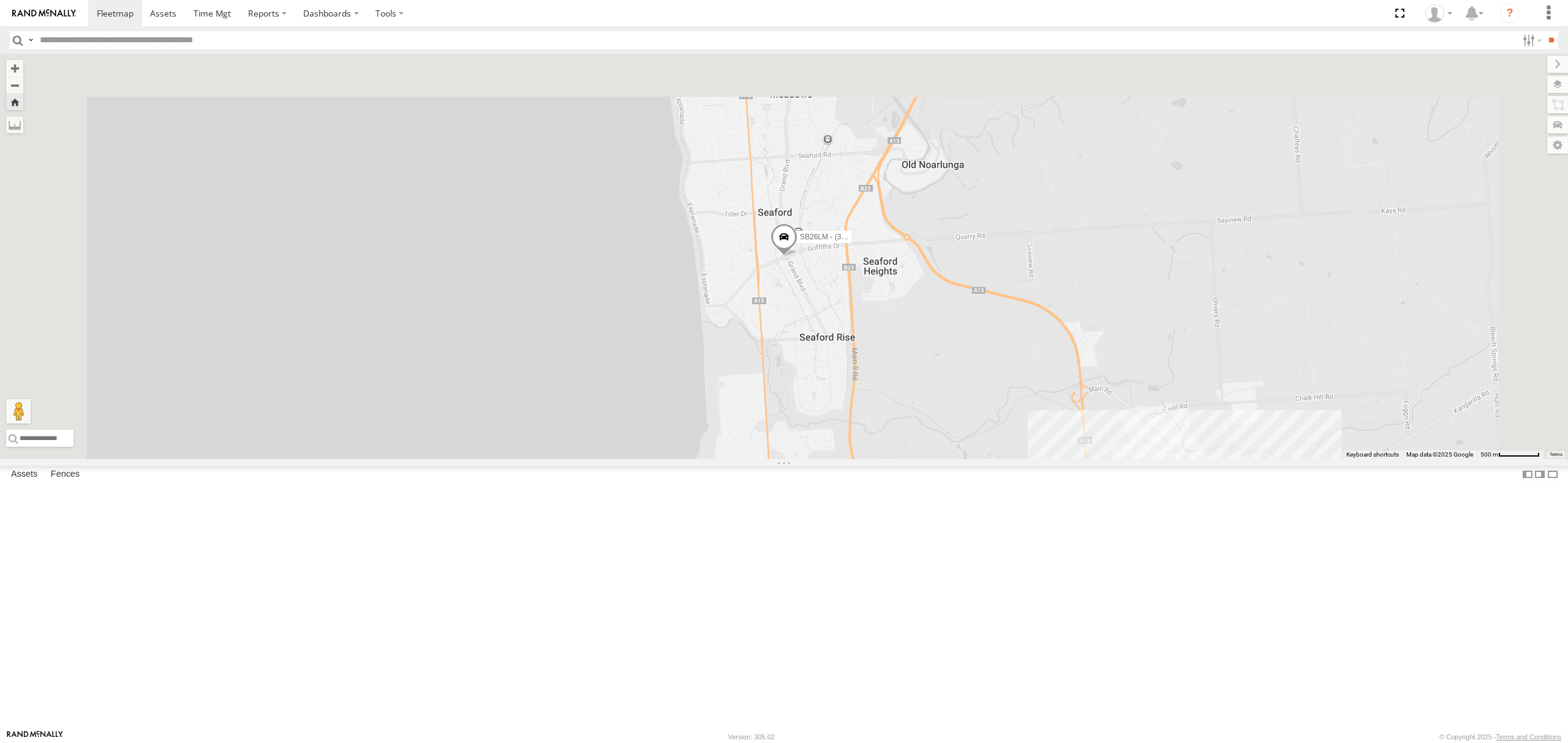
click at [0, 0] on div "All Assets" at bounding box center [0, 0] width 0 height 0
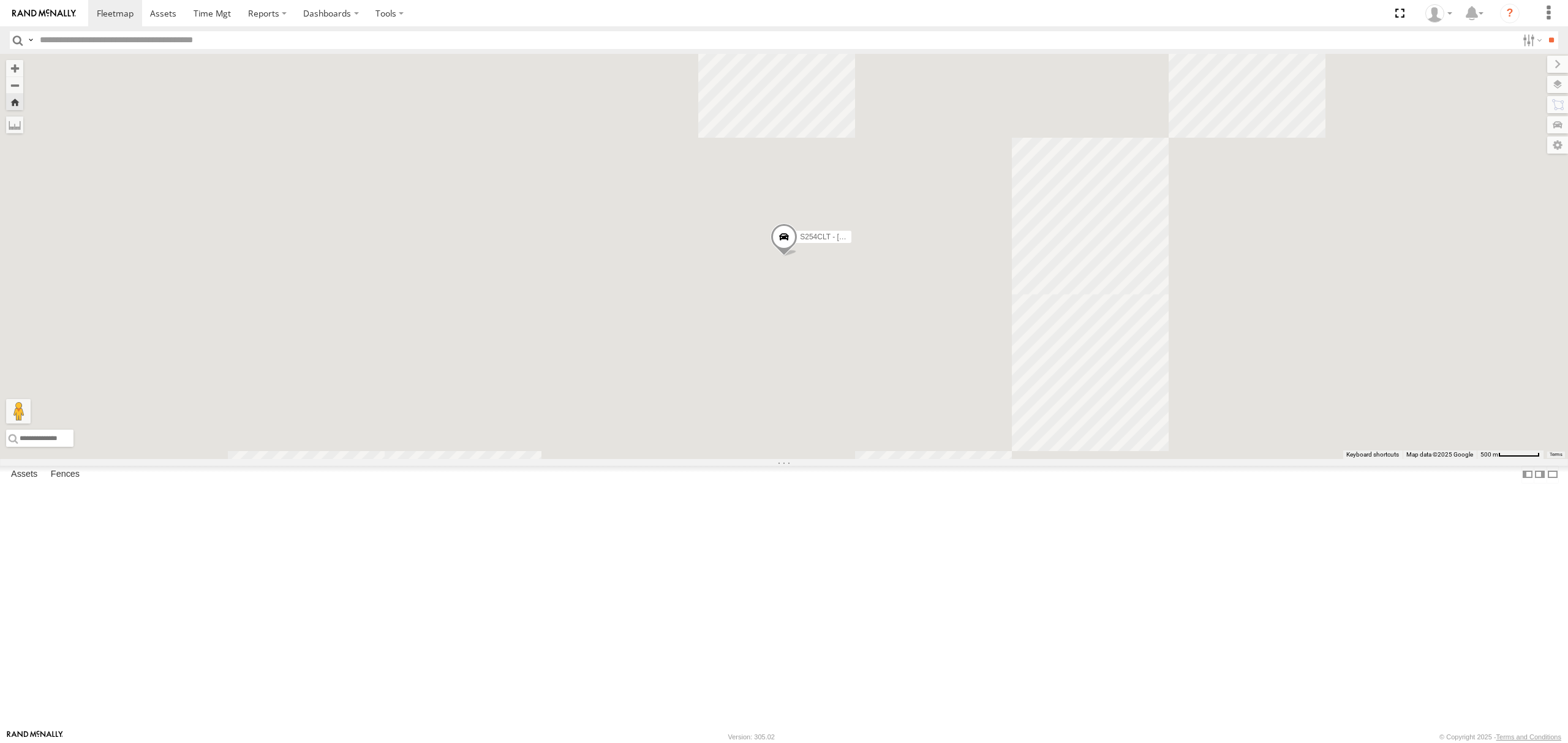
click at [0, 0] on div "All Assets" at bounding box center [0, 0] width 0 height 0
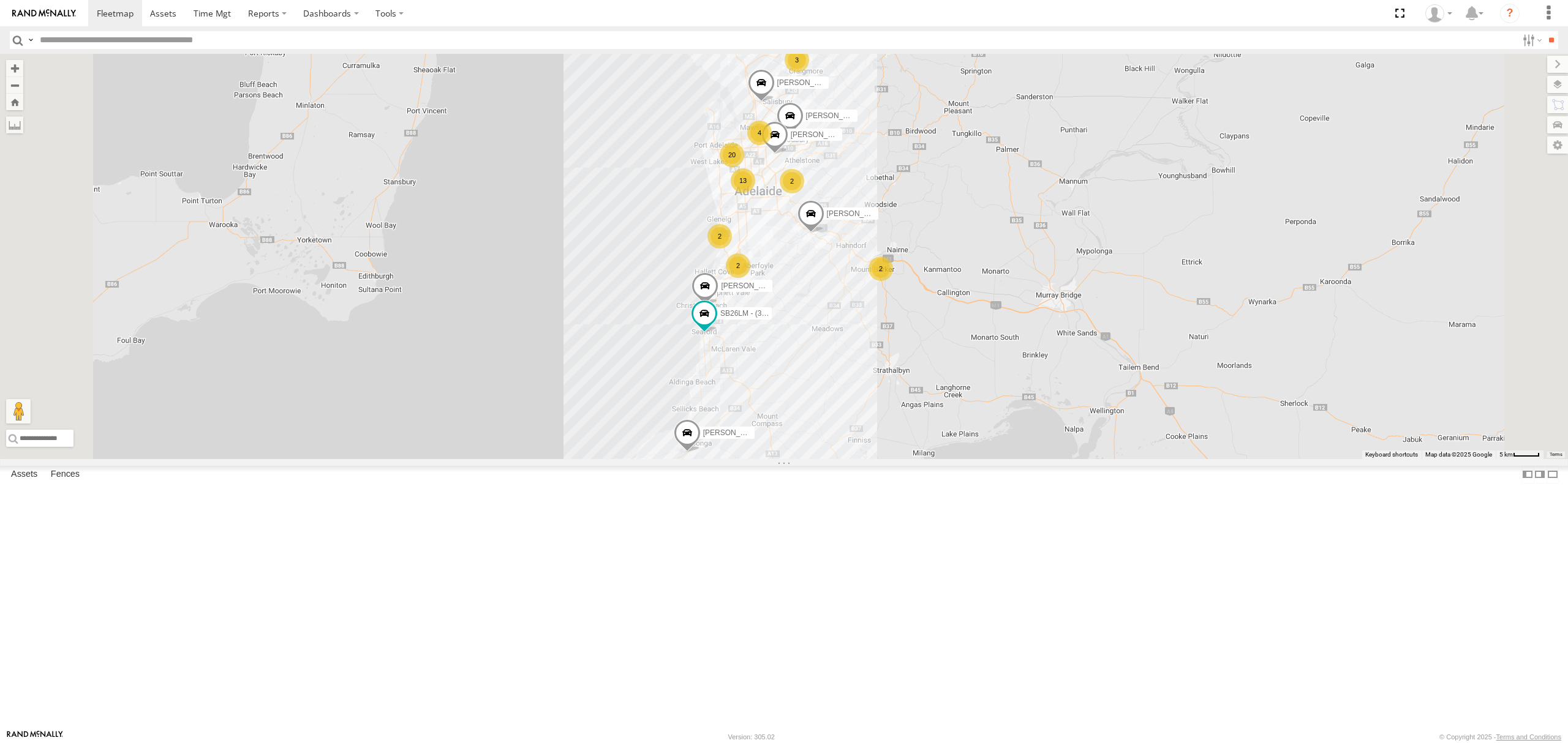
click at [0, 0] on div "S254CLT - [PERSON_NAME]" at bounding box center [0, 0] width 0 height 0
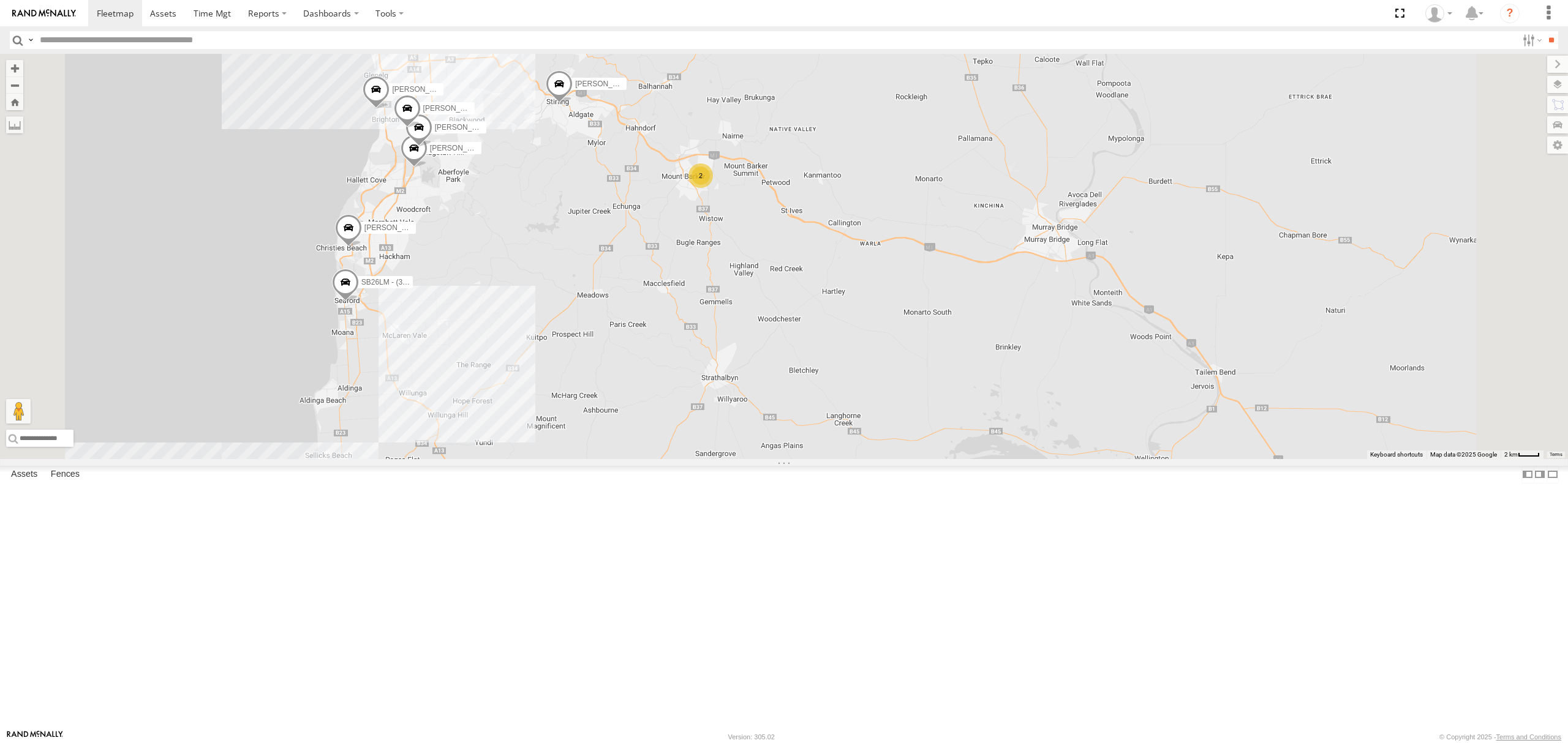
drag, startPoint x: 635, startPoint y: 351, endPoint x: 679, endPoint y: 392, distance: 60.1
click at [679, 392] on div "SB26LM - (3P HINO) R7 Dilpreet Singh Paras Joshi Divanshu Munjal PARVEEN SINGH …" at bounding box center [784, 257] width 1568 height 405
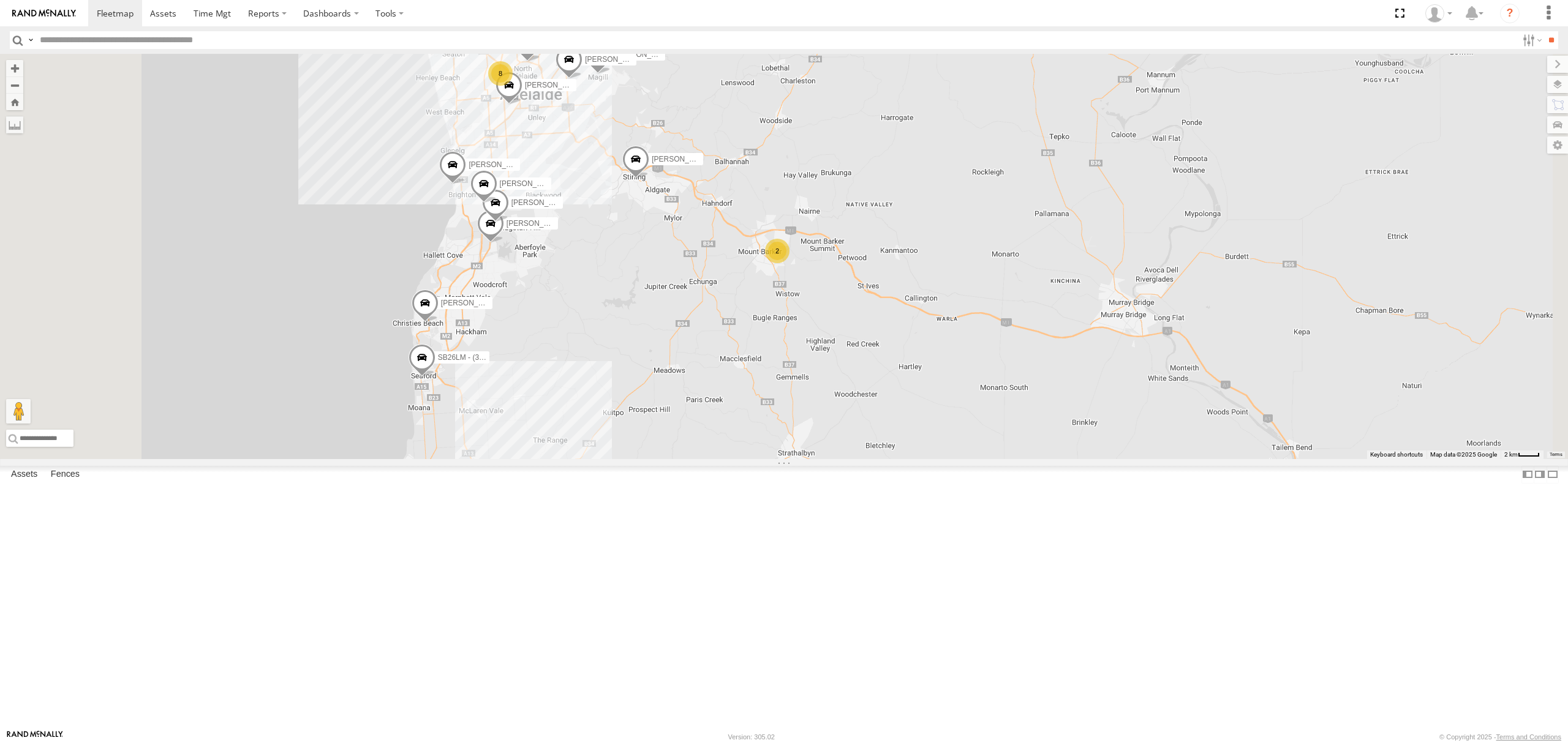
drag, startPoint x: 734, startPoint y: 288, endPoint x: 774, endPoint y: 351, distance: 74.6
click at [774, 351] on div "SB26LM - (3P HINO) R7 Dilpreet Singh Paras Joshi Divanshu Munjal PARVEEN SINGH …" at bounding box center [784, 257] width 1568 height 405
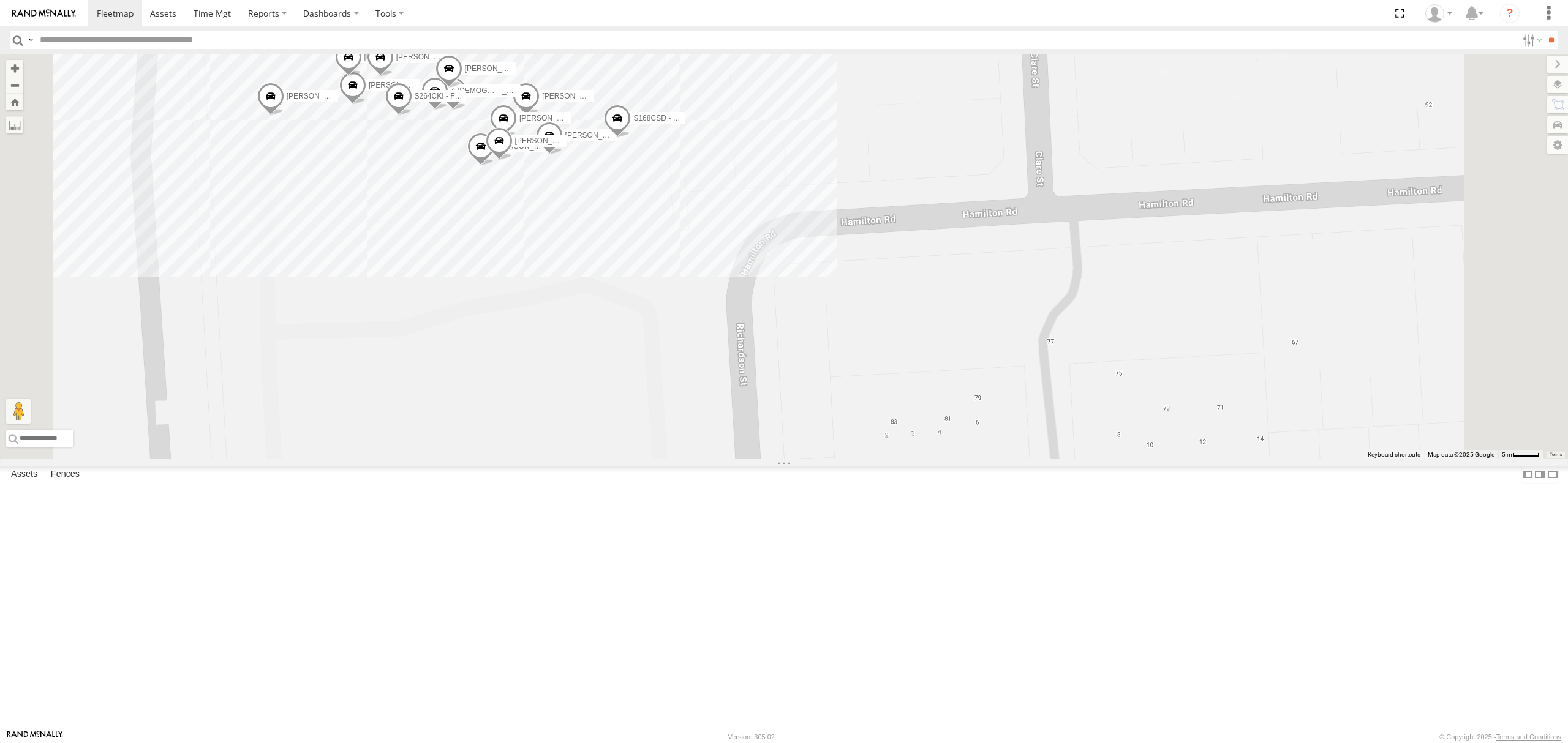
drag, startPoint x: 688, startPoint y: 338, endPoint x: 762, endPoint y: 421, distance: 111.2
click at [714, 431] on div "SB26LM - (3P HINO) R7 Dilpreet Singh Paras Joshi Divanshu Munjal PARVEEN SINGH …" at bounding box center [784, 257] width 1568 height 405
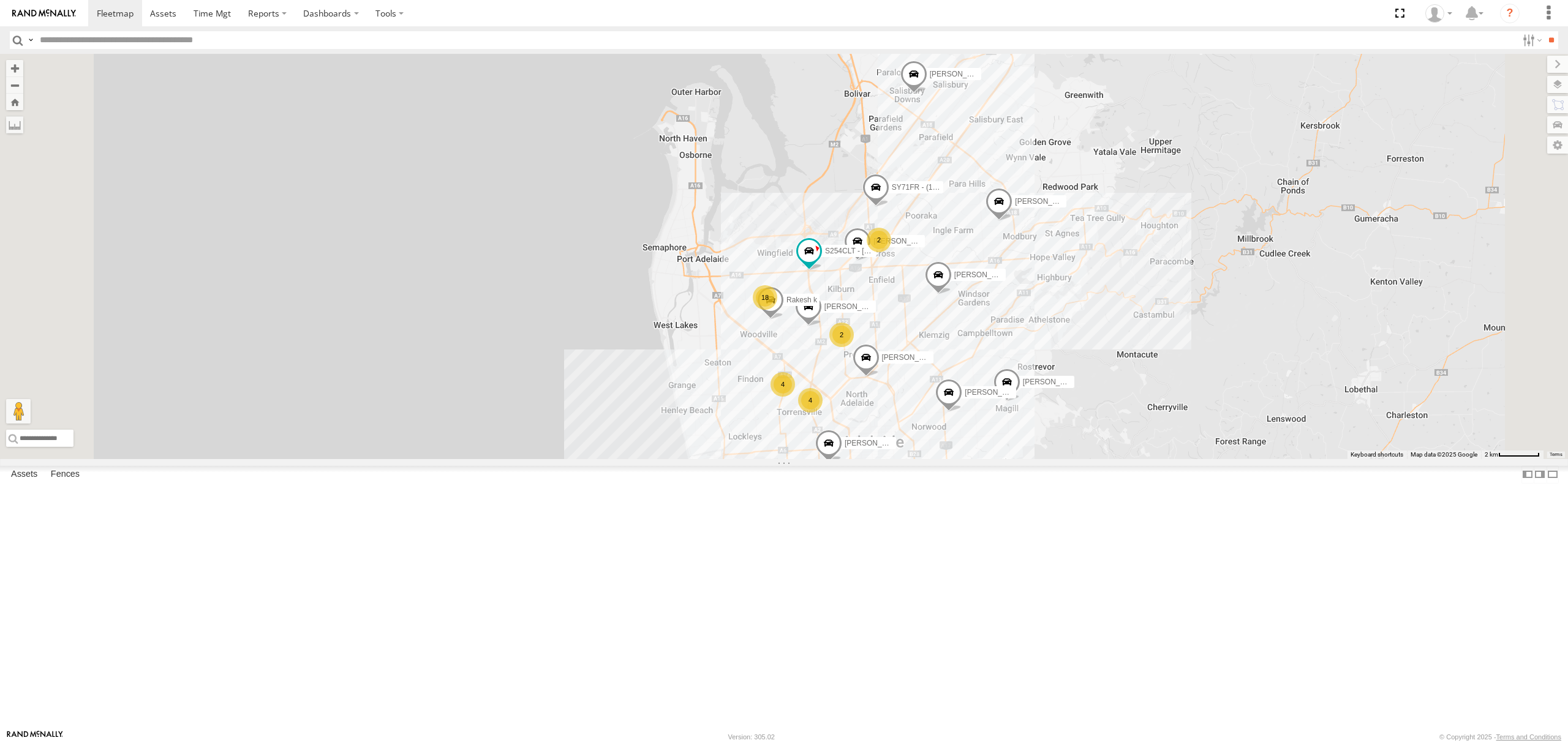
drag, startPoint x: 1316, startPoint y: 347, endPoint x: 1260, endPoint y: 400, distance: 77.1
click at [1260, 400] on div "SB26LM - (3P HINO) R7 Dilpreet Singh Paras Joshi Divanshu Munjal PARVEEN SINGH …" at bounding box center [784, 257] width 1568 height 405
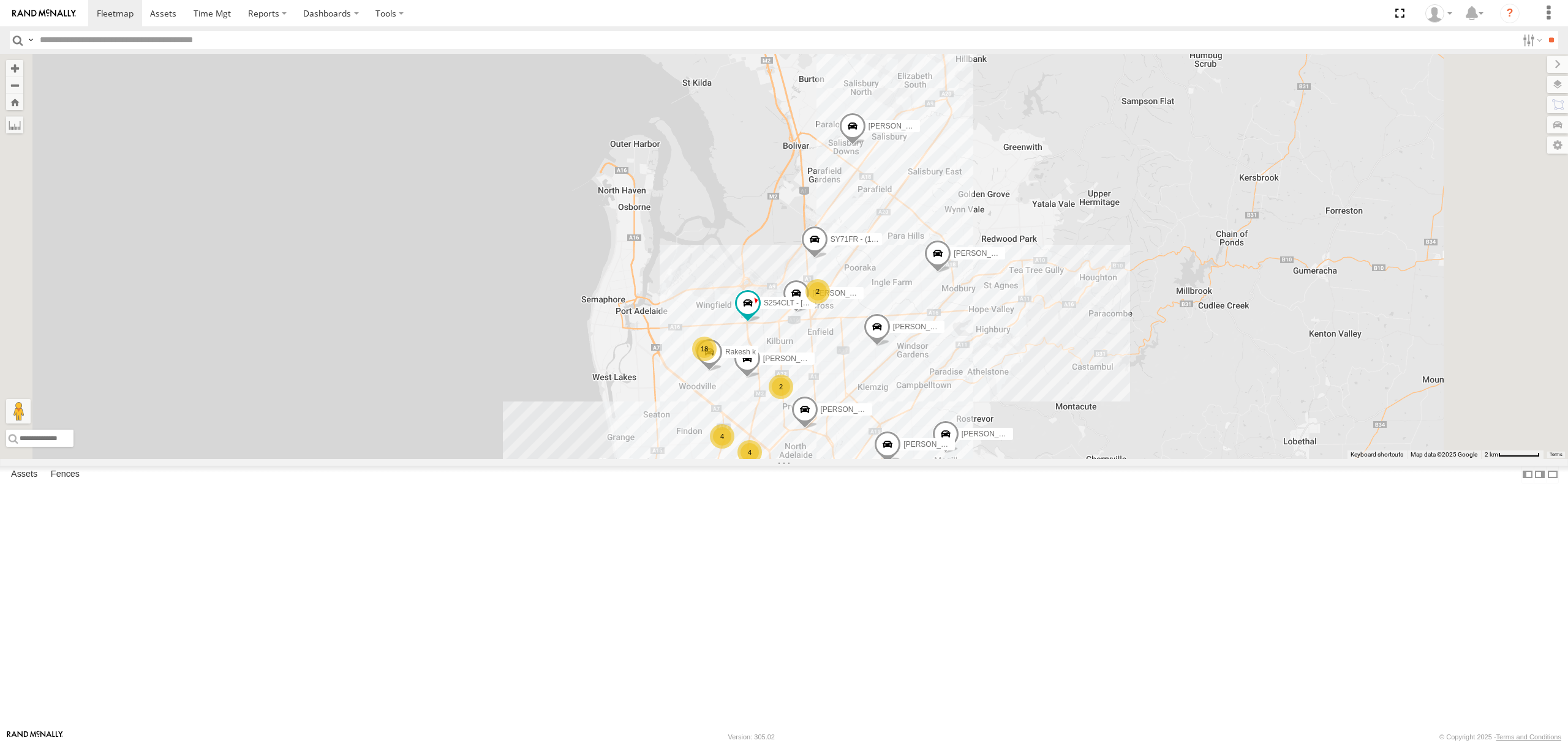
click at [1110, 309] on div "SB26LM - (3P HINO) R7 Dilpreet Singh Paras Joshi Divanshu Munjal PARVEEN SINGH …" at bounding box center [784, 257] width 1568 height 405
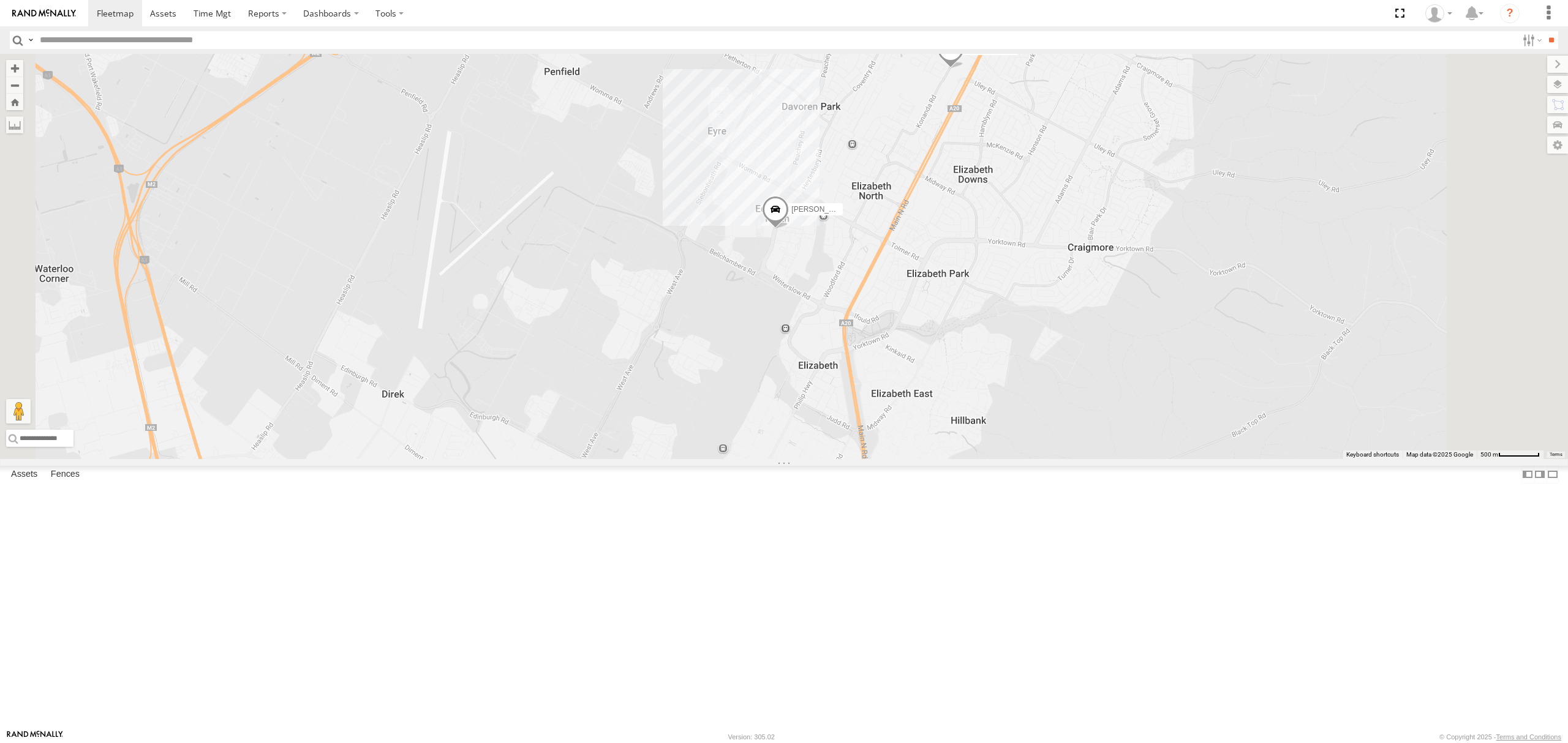
click at [789, 230] on span at bounding box center [775, 213] width 27 height 33
click at [1135, 443] on div "SB26LM - (3P HINO) R7 Dilpreet Singh Paras Joshi Divanshu Munjal PARVEEN SINGH …" at bounding box center [784, 257] width 1568 height 405
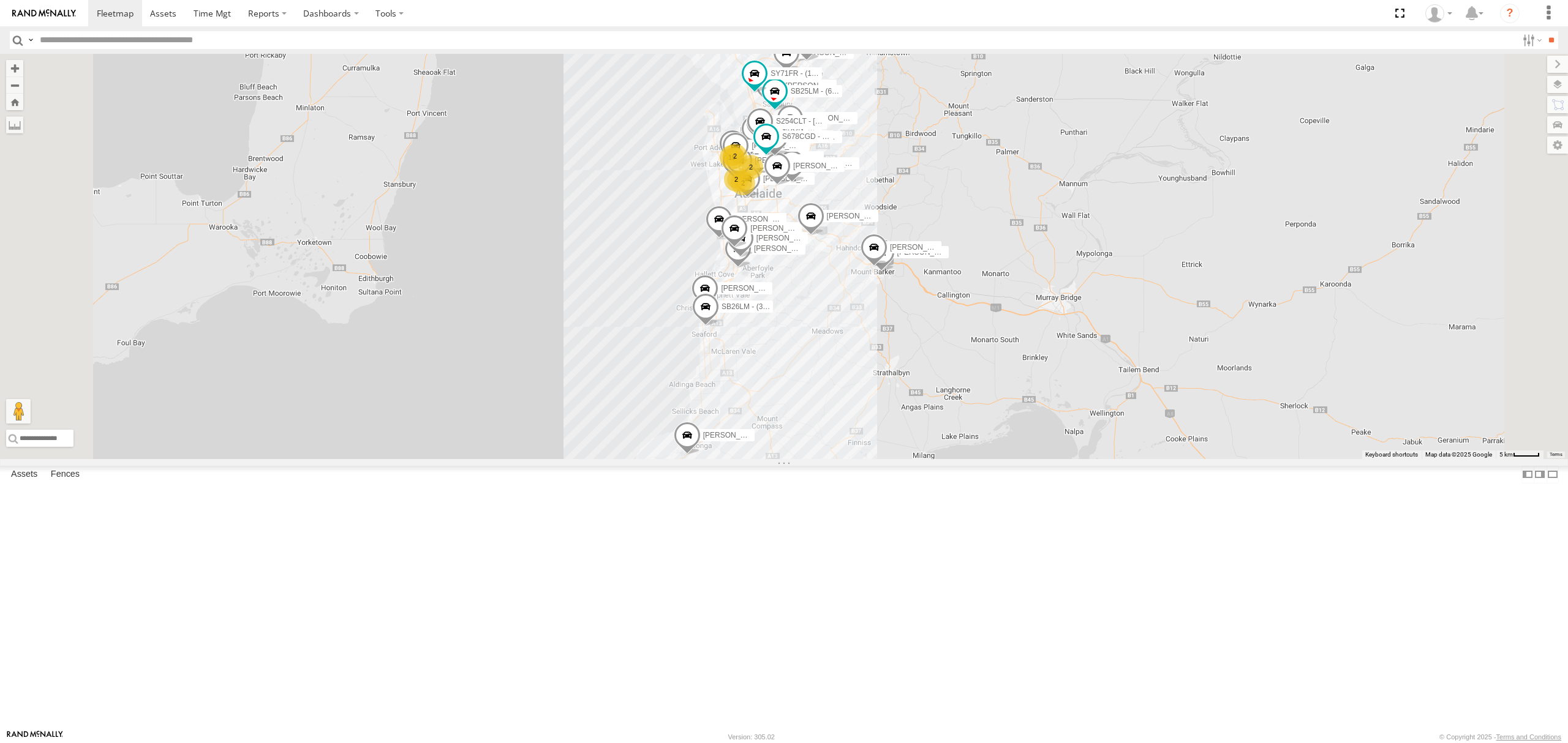
click at [0, 0] on div "SY71FR - (16P TRAILER) PM1" at bounding box center [0, 0] width 0 height 0
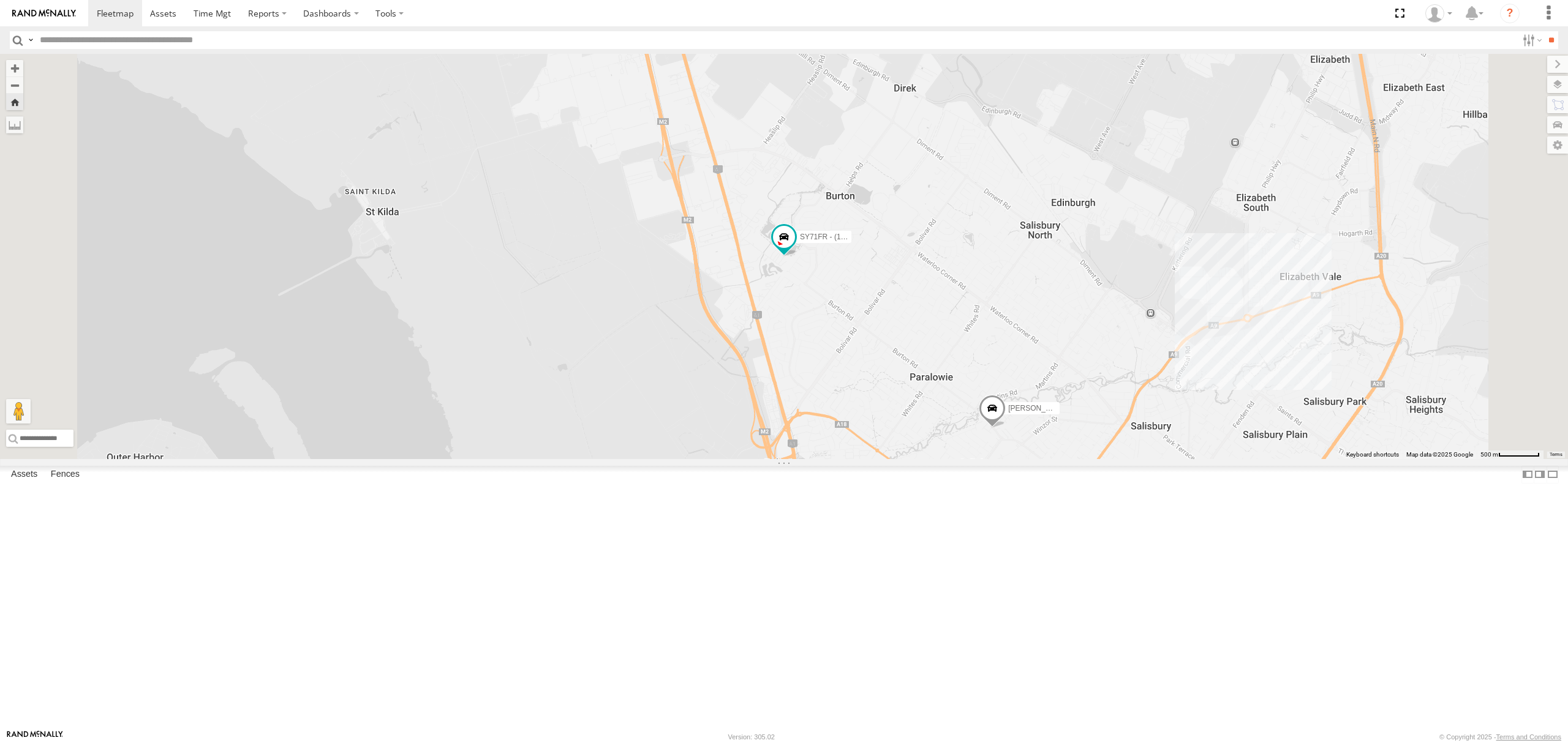
click at [0, 0] on div "SY71FR - (16P TRAILER) PM1 All Assets [PERSON_NAME] [PERSON_NAME] -34.74427 138…" at bounding box center [0, 0] width 0 height 0
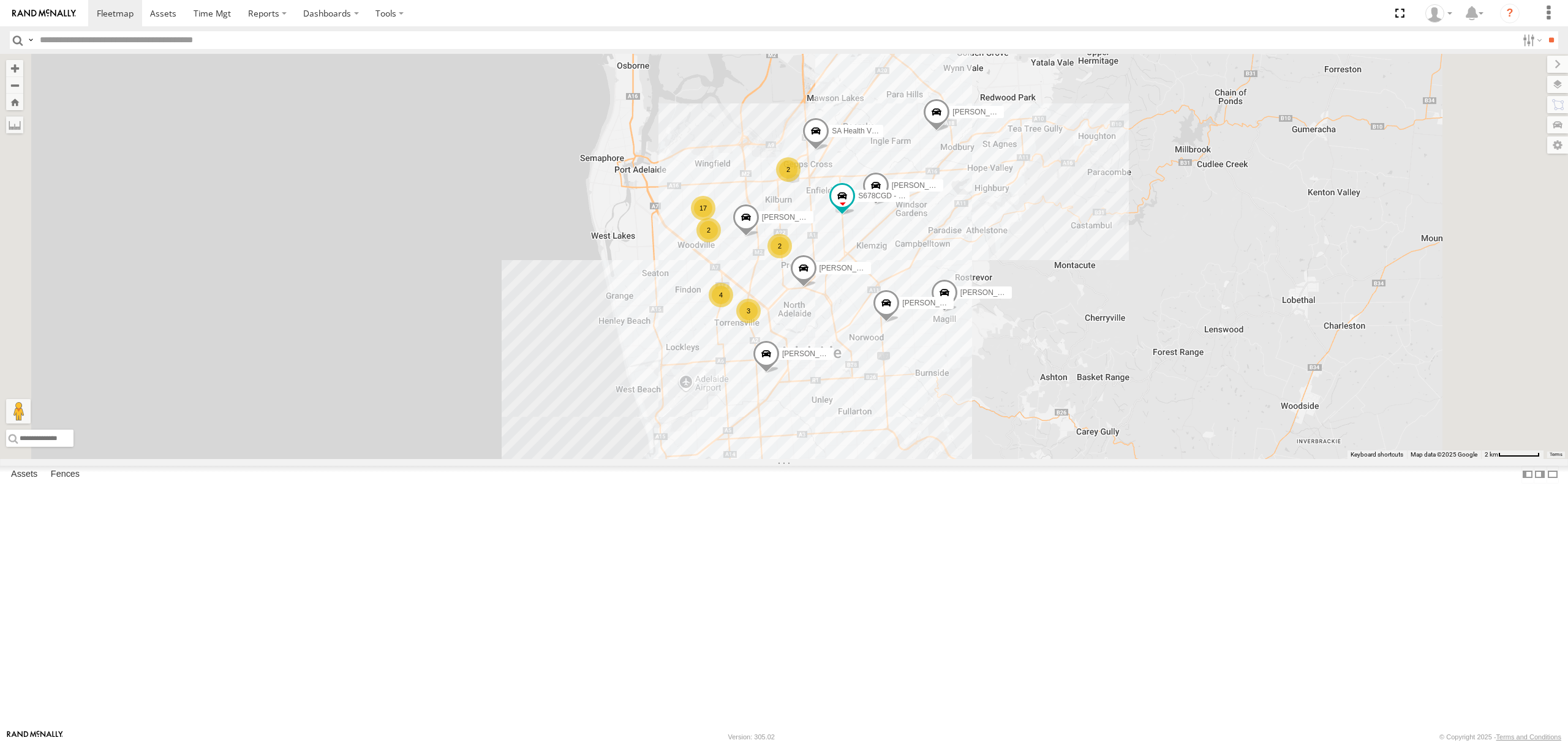
drag, startPoint x: 1148, startPoint y: 147, endPoint x: 1145, endPoint y: 204, distance: 57.1
click at [1147, 203] on div "SB25LM - (6P HINO) R6 SY71FR - (16P TRAILER) PM1 SB26LM - (3P HINO) R7 S678CGD …" at bounding box center [784, 257] width 1568 height 405
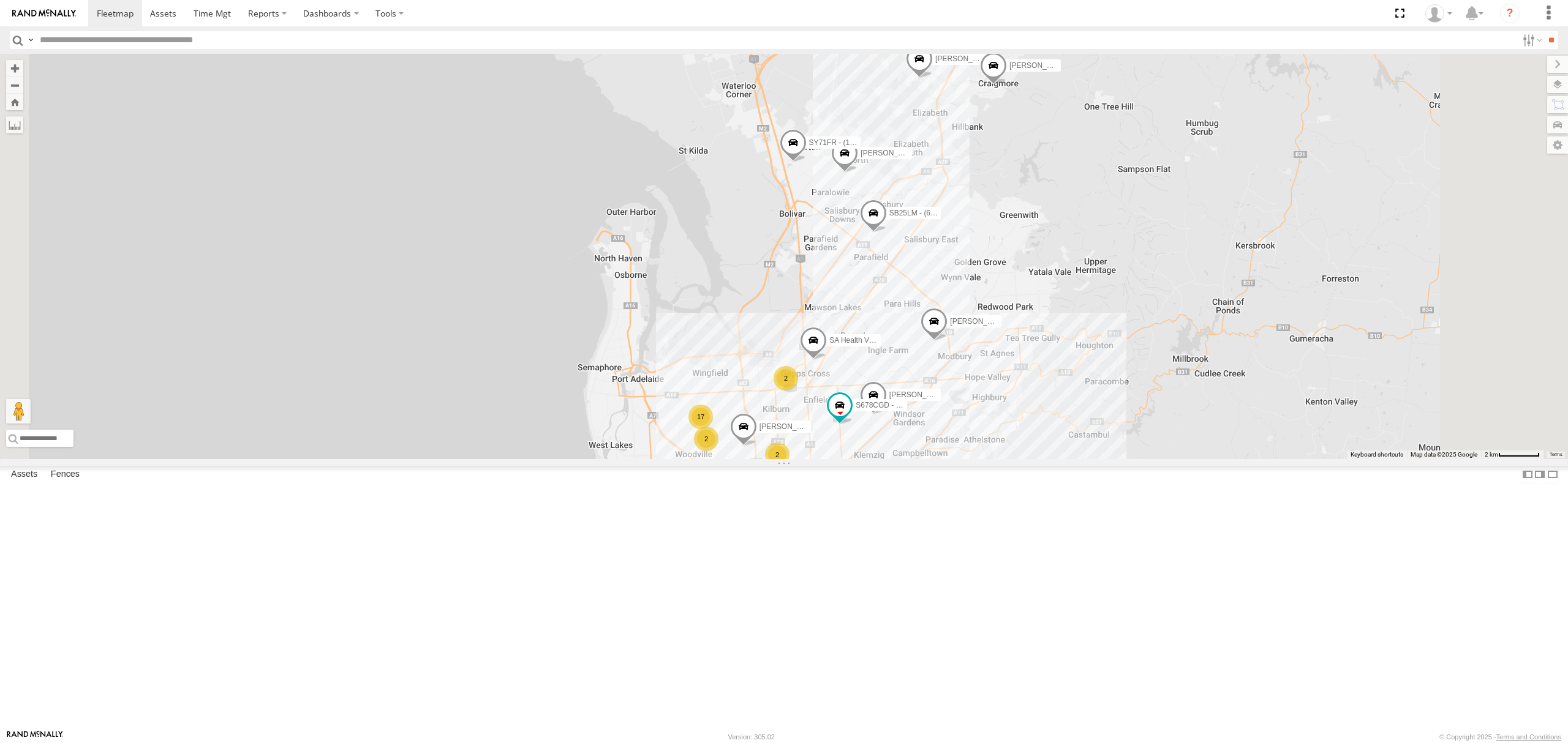
click at [807, 163] on span at bounding box center [793, 146] width 27 height 33
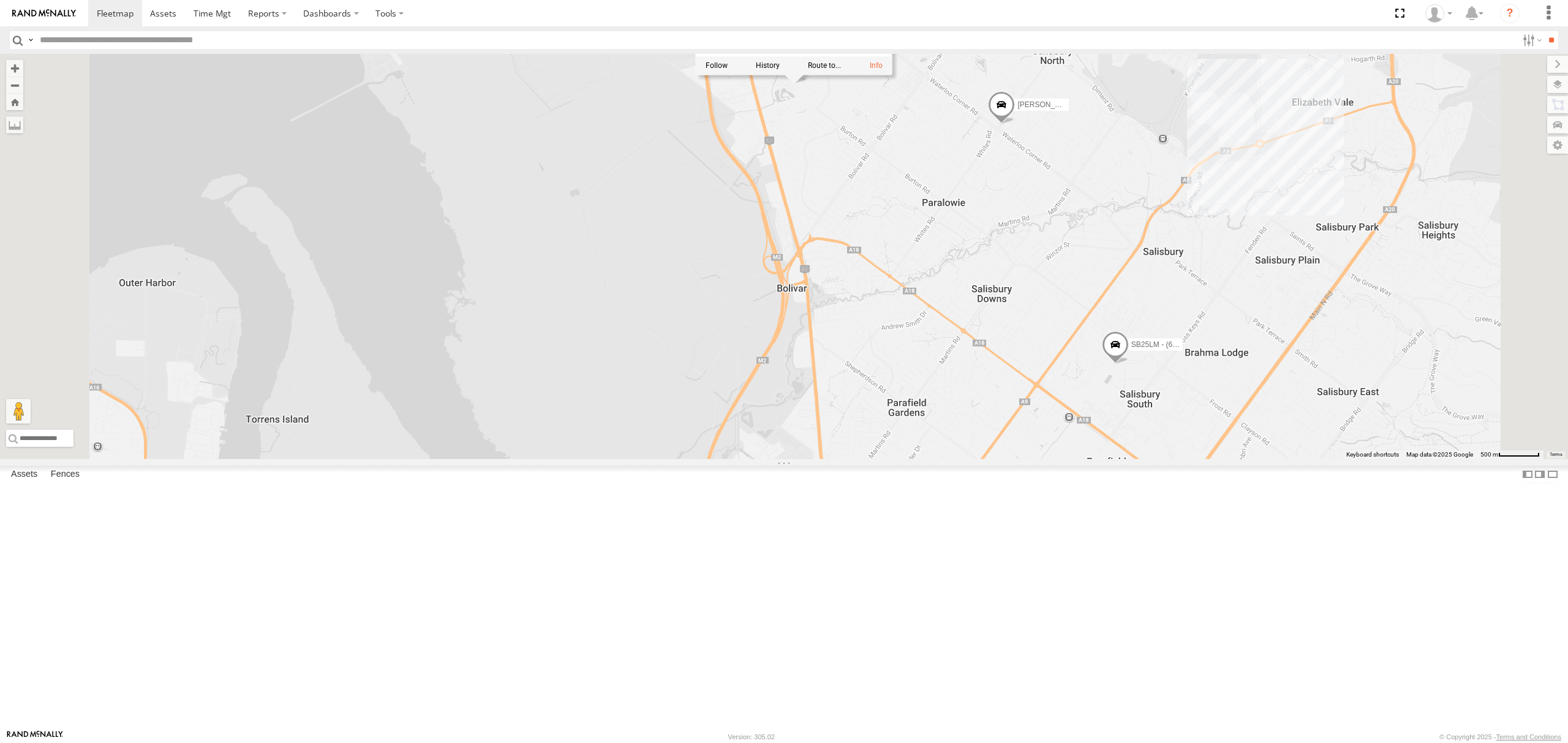
drag, startPoint x: 991, startPoint y: 265, endPoint x: 983, endPoint y: 297, distance: 33.0
click at [983, 297] on div "SB25LM - (6P HINO) R6 SY71FR - (16P TRAILER) PM1 SB26LM - (3P HINO) R7 S678CGD …" at bounding box center [784, 257] width 1568 height 405
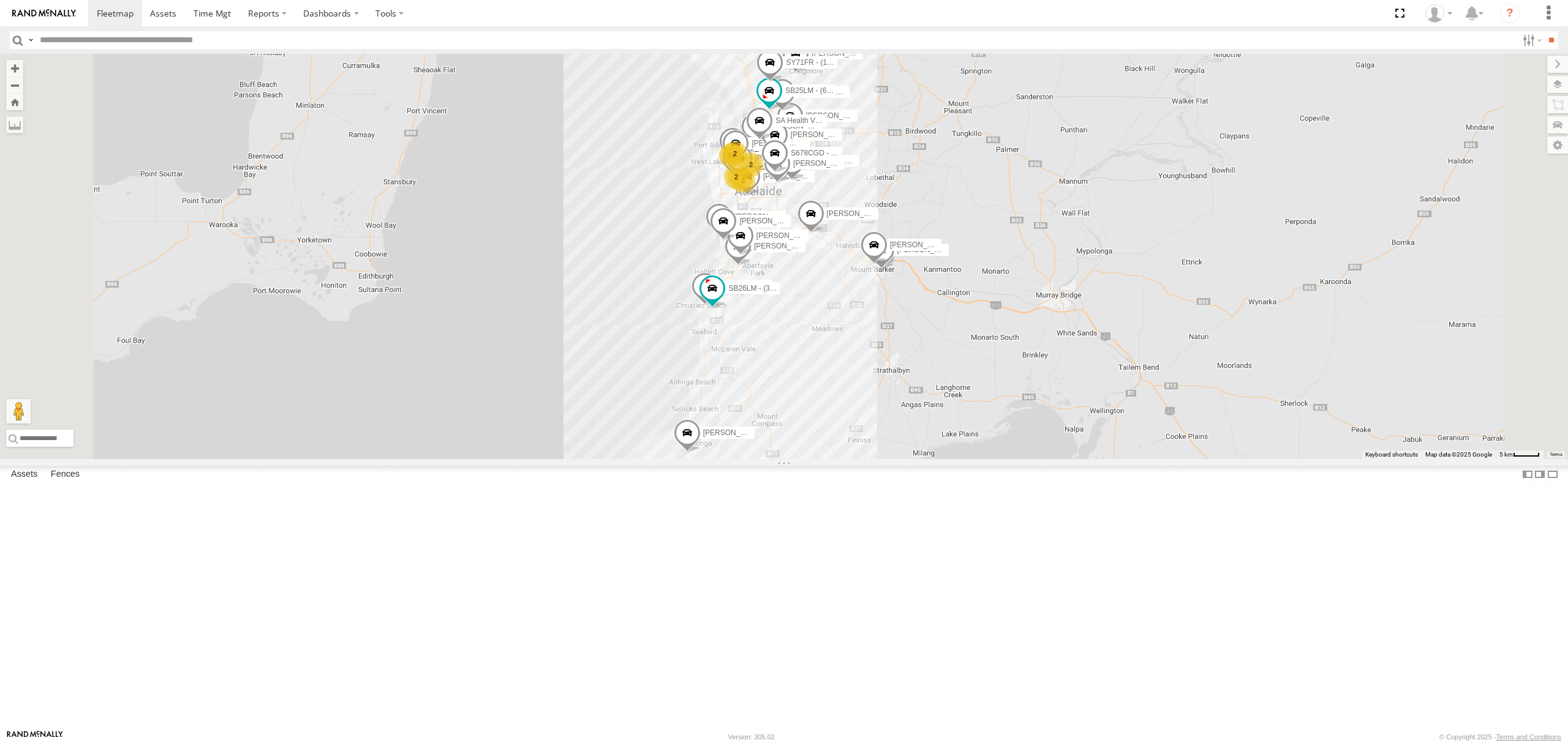
click at [0, 0] on div "SB25LM - (6P HINO) R6" at bounding box center [0, 0] width 0 height 0
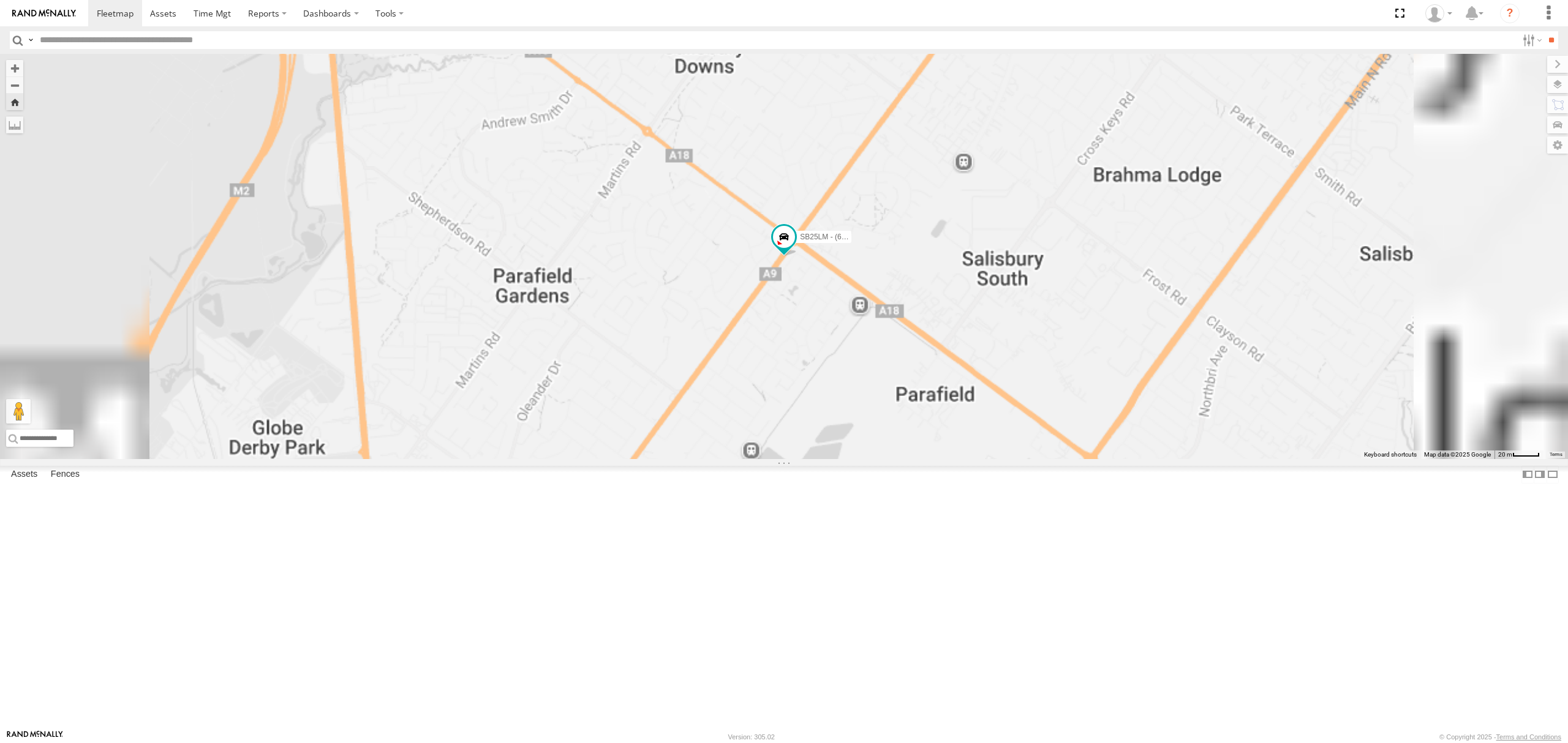
click at [0, 0] on div "S254CLT - [PERSON_NAME] All Assets" at bounding box center [0, 0] width 0 height 0
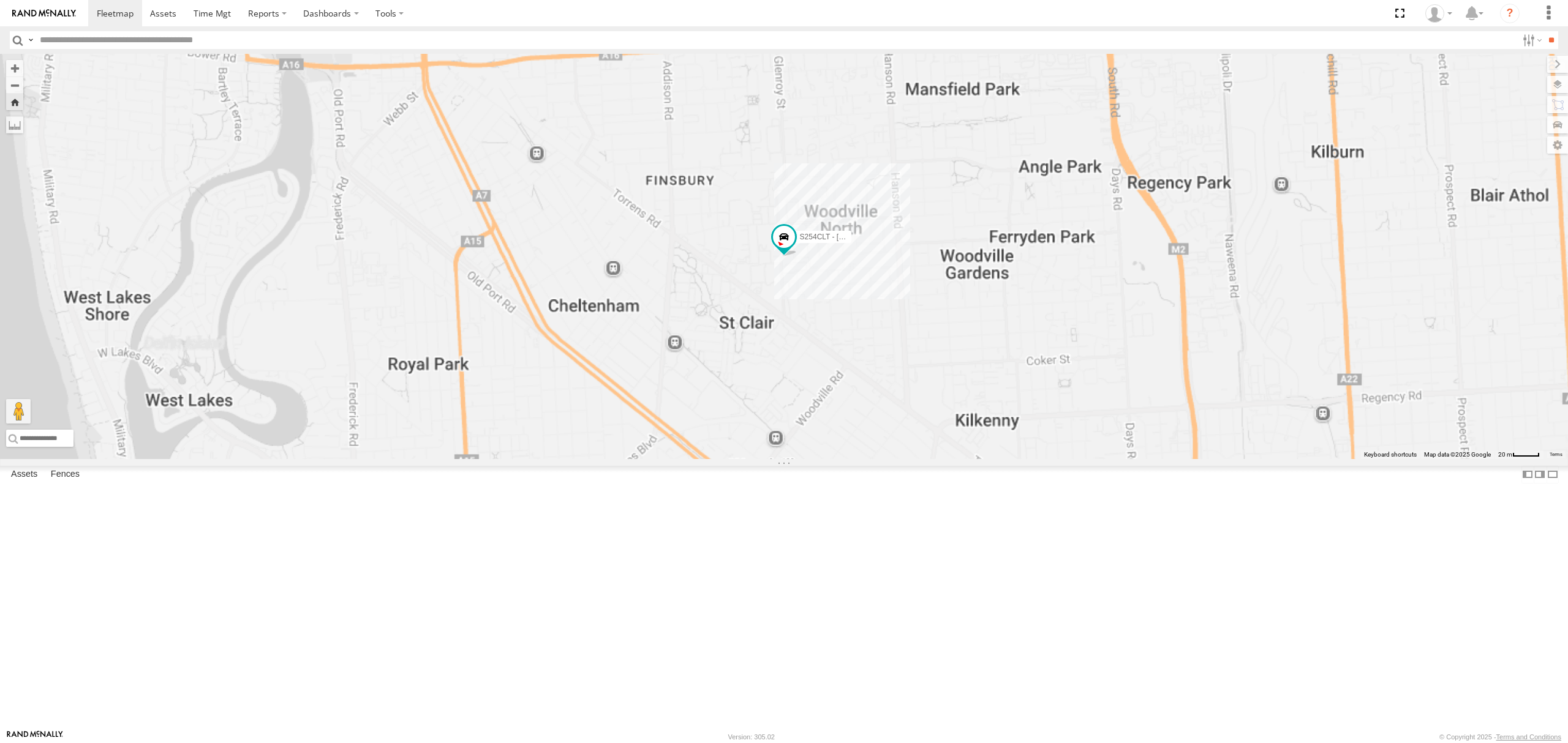
click at [0, 0] on div "All Assets" at bounding box center [0, 0] width 0 height 0
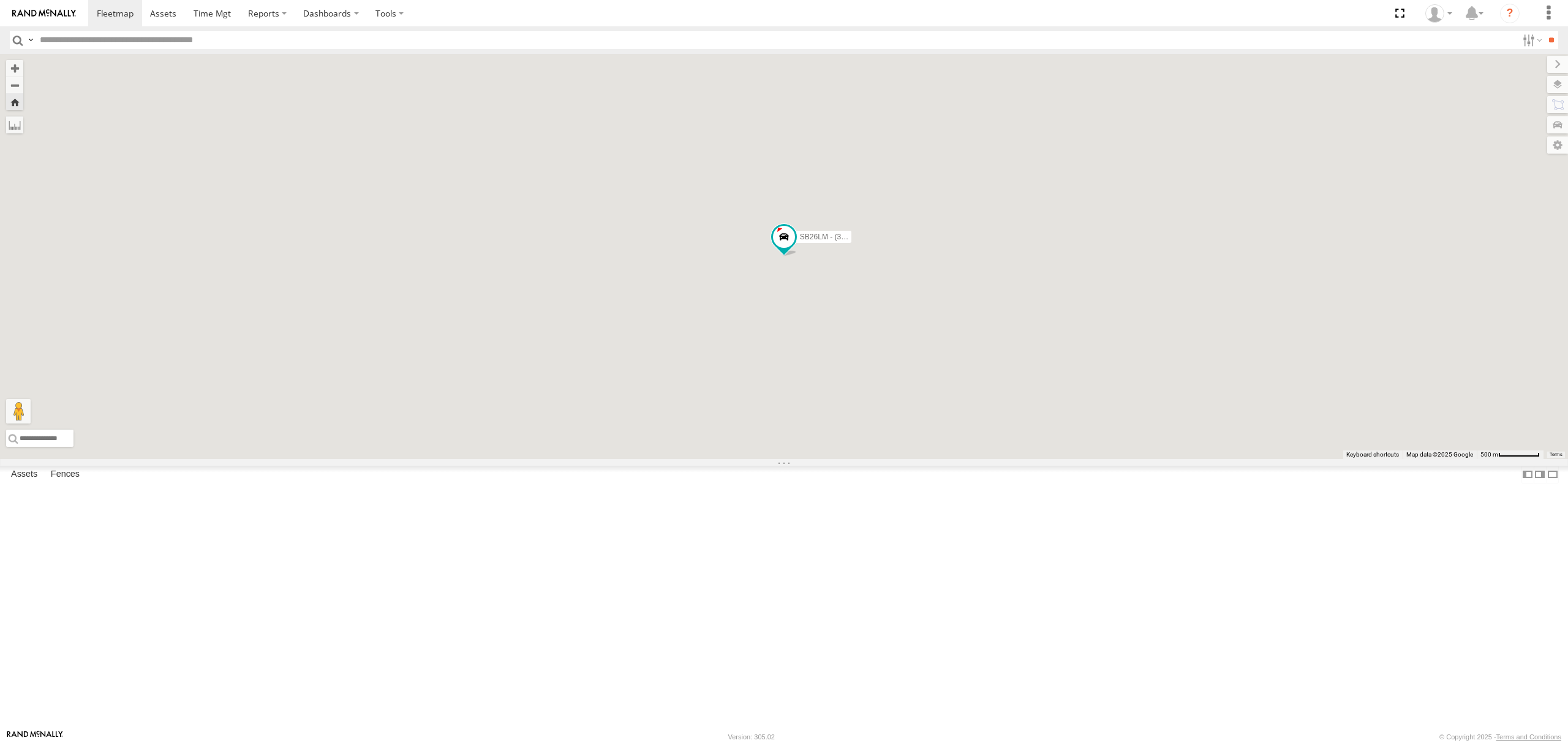
click at [0, 0] on div "SY71FR - (16P TRAILER) PM1 All Assets" at bounding box center [0, 0] width 0 height 0
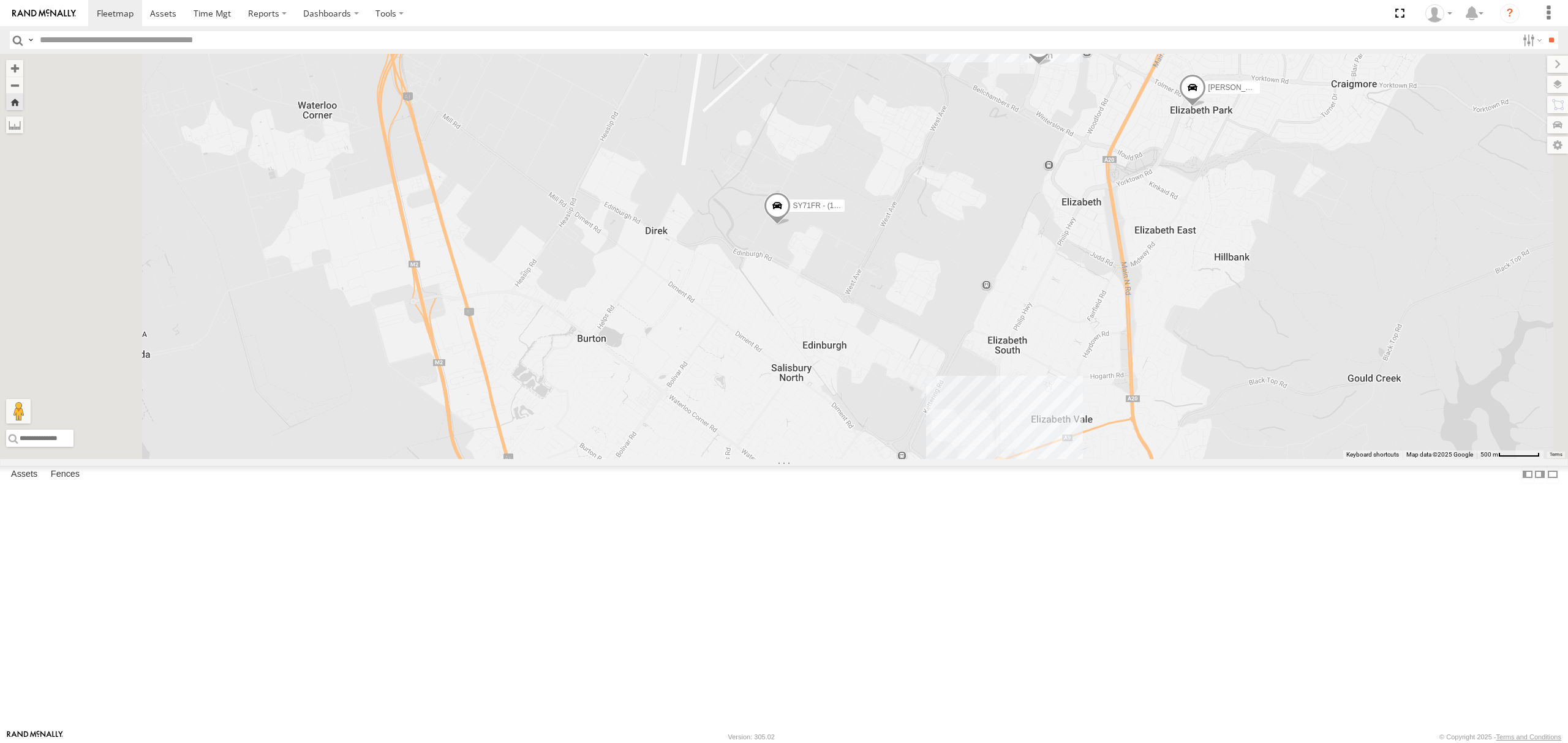
click at [0, 0] on div "SY71FR - (16P TRAILER) PM1" at bounding box center [0, 0] width 0 height 0
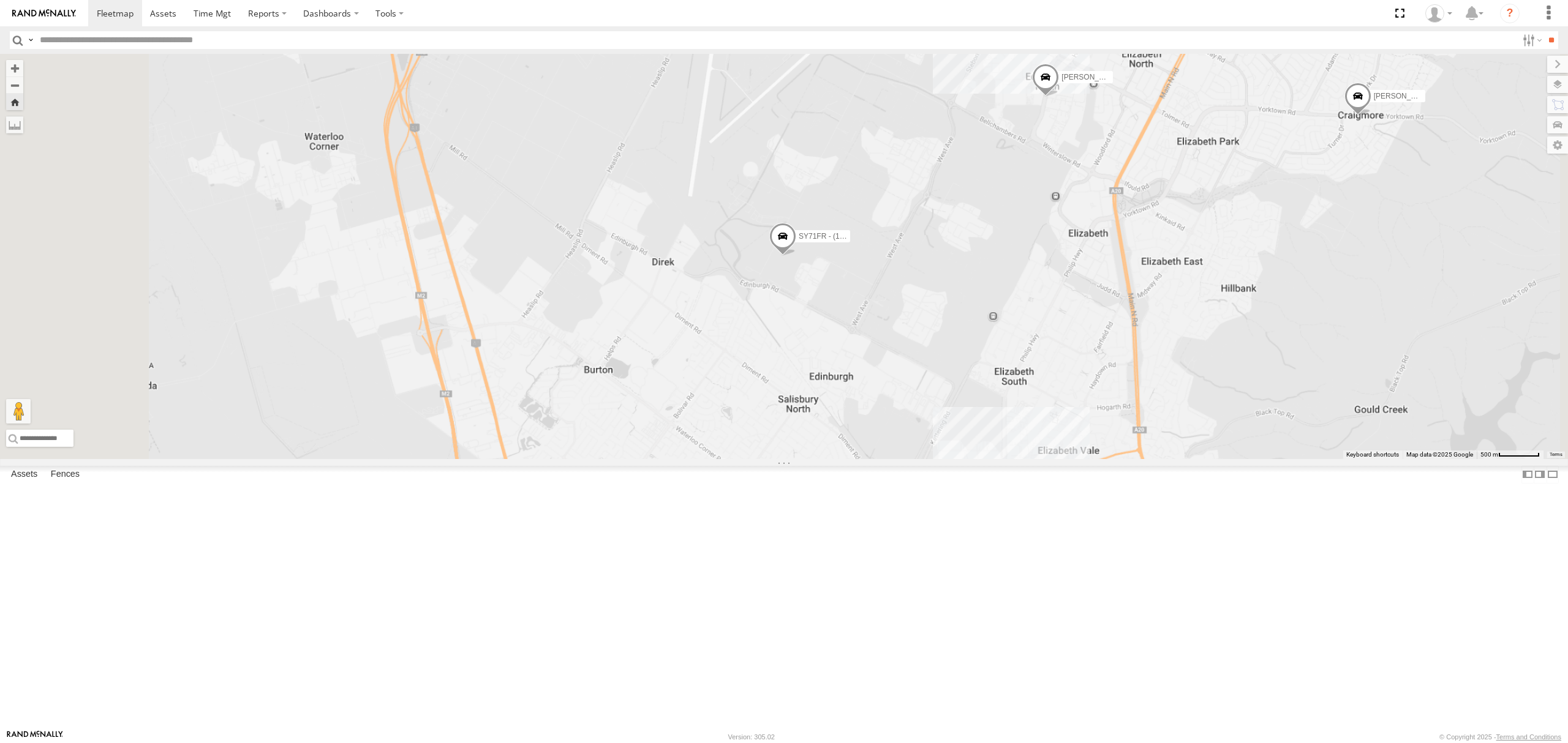
click at [0, 0] on div "All Assets" at bounding box center [0, 0] width 0 height 0
